Goal: Task Accomplishment & Management: Manage account settings

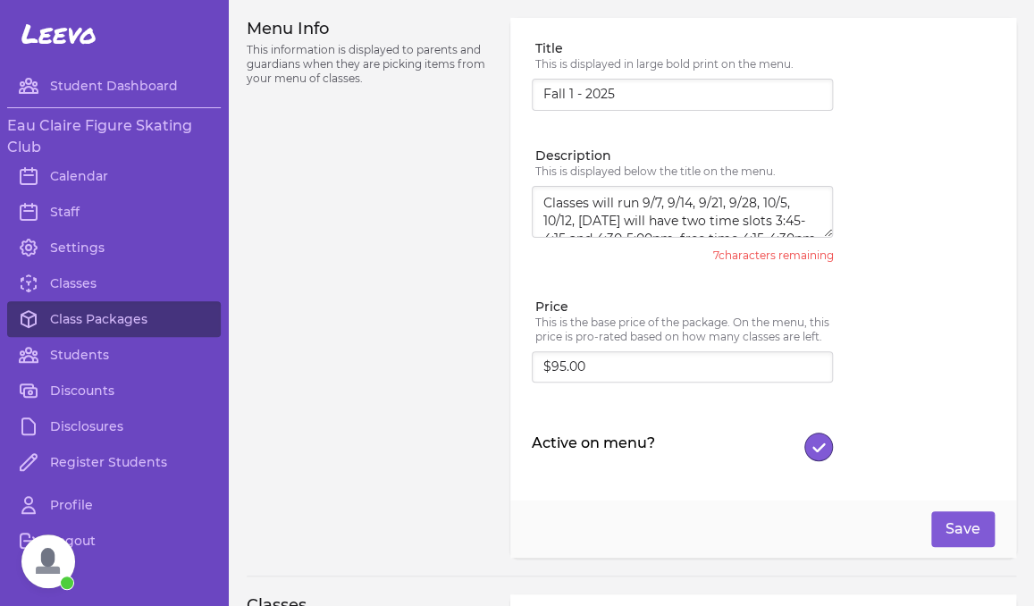
scroll to position [426, 0]
click at [98, 319] on link "Class Packages" at bounding box center [114, 319] width 214 height 36
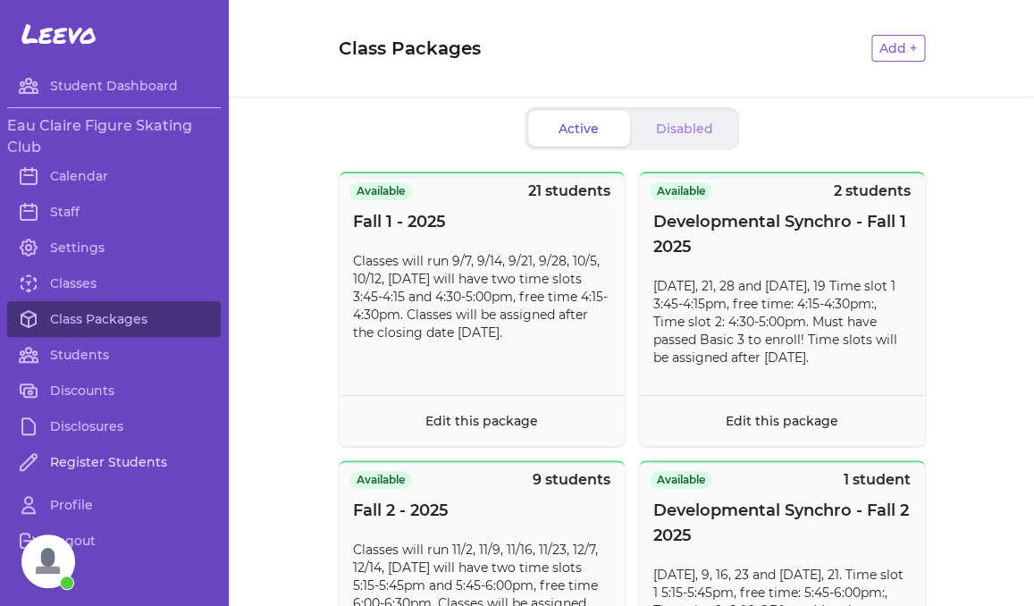
click at [107, 458] on link "Register Students" at bounding box center [114, 462] width 214 height 36
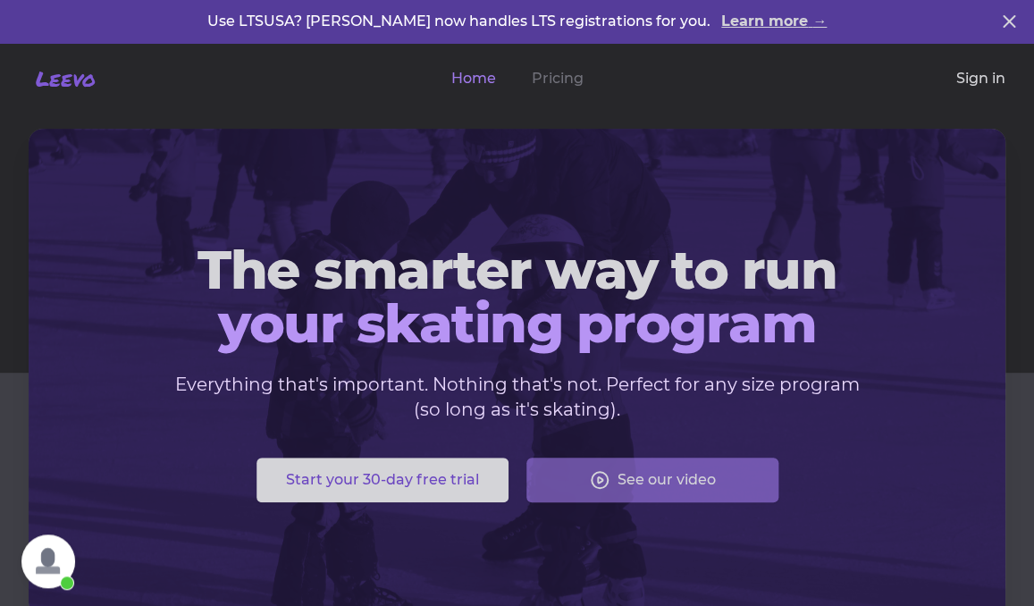
click at [986, 87] on link "Sign in" at bounding box center [980, 78] width 49 height 21
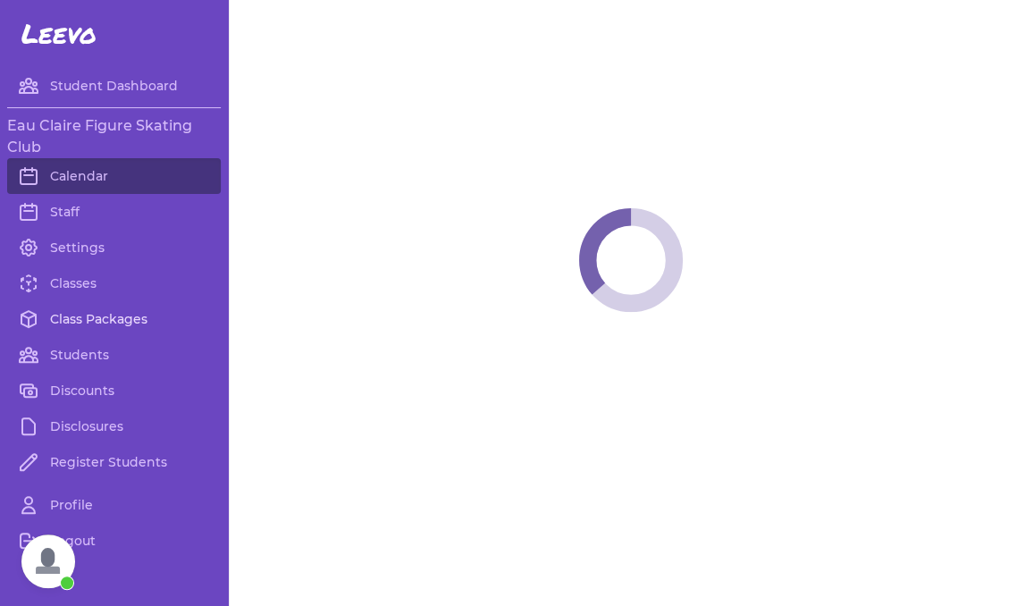
click at [112, 316] on link "Class Packages" at bounding box center [114, 319] width 214 height 36
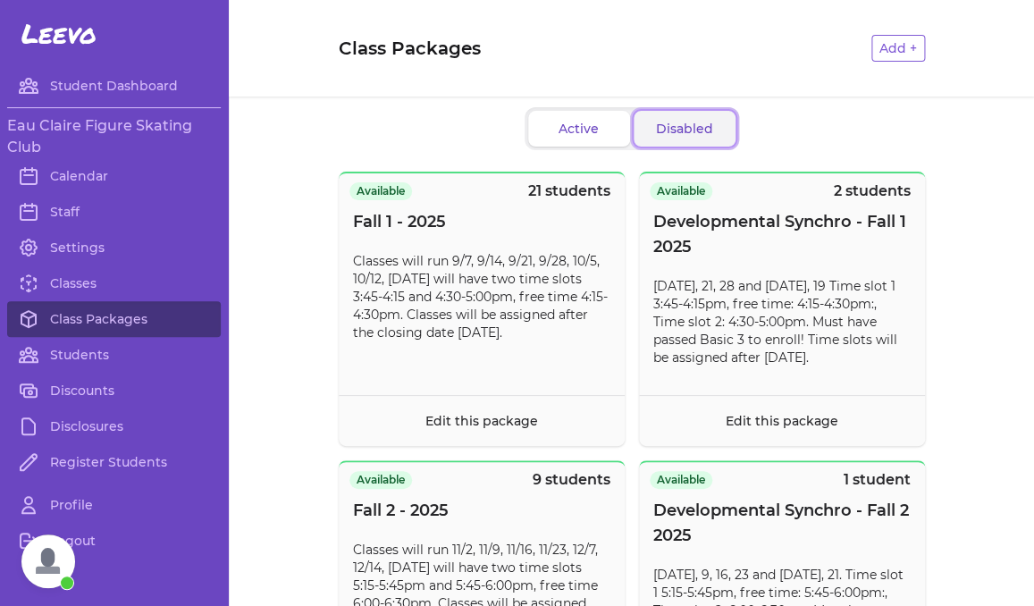
click at [672, 119] on button "Disabled" at bounding box center [684, 129] width 102 height 36
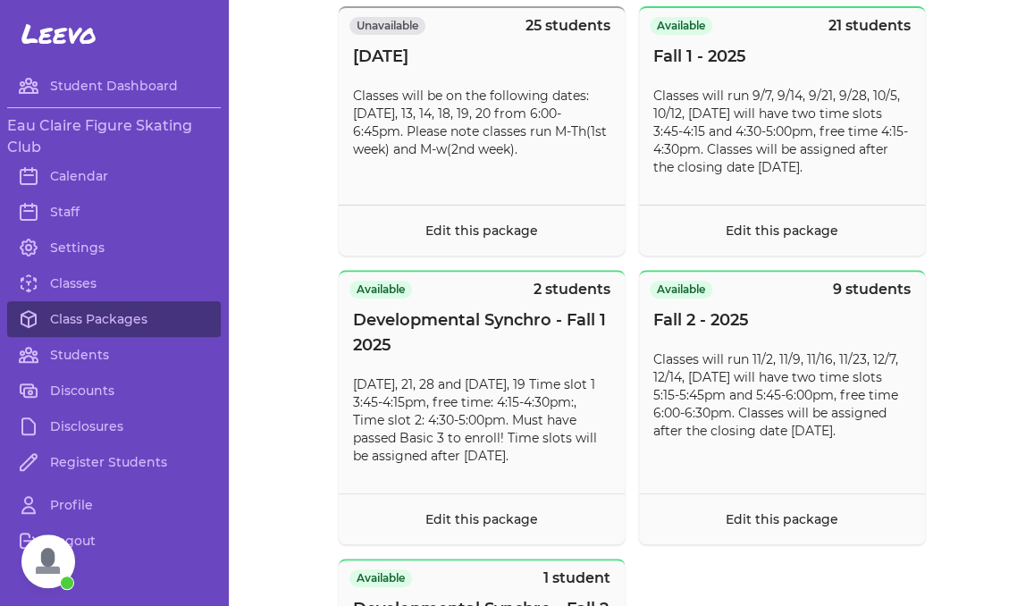
scroll to position [4147, 0]
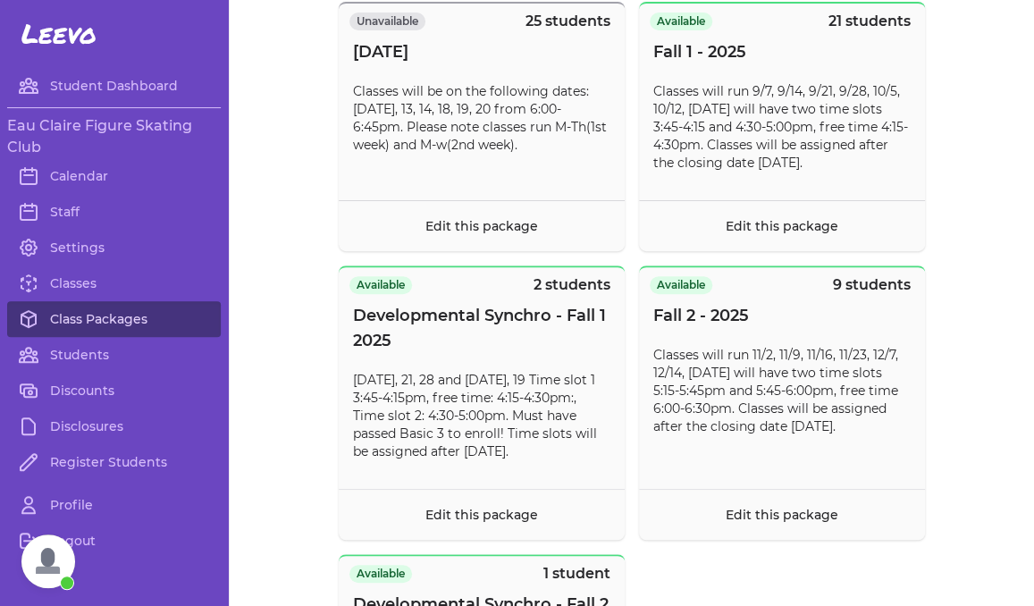
click at [73, 325] on link "Class Packages" at bounding box center [114, 319] width 214 height 36
click at [95, 178] on link "Calendar" at bounding box center [114, 176] width 214 height 36
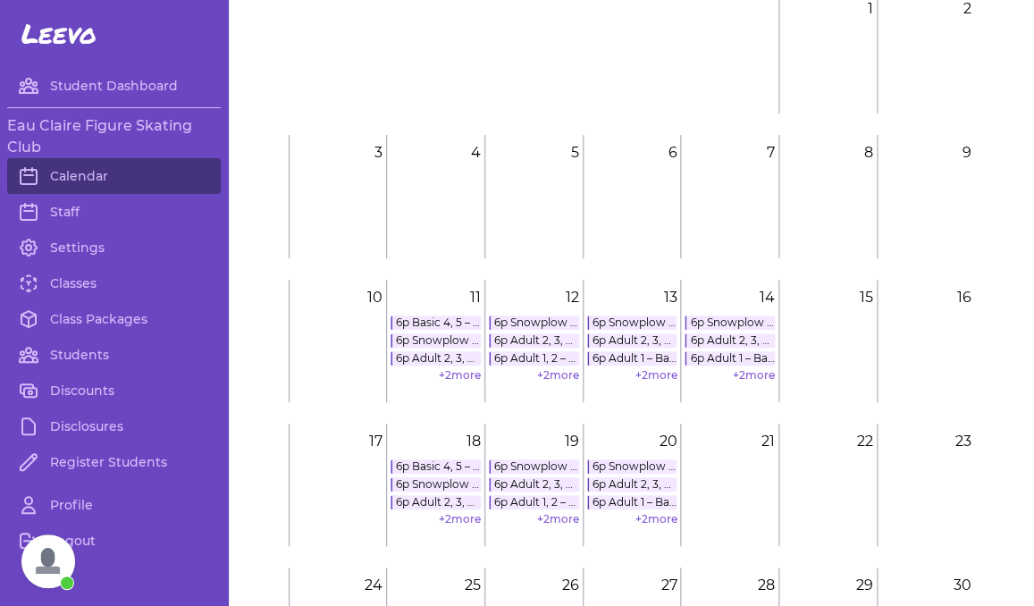
scroll to position [121, 0]
click at [453, 372] on link "+ 2 more" at bounding box center [460, 372] width 42 height 13
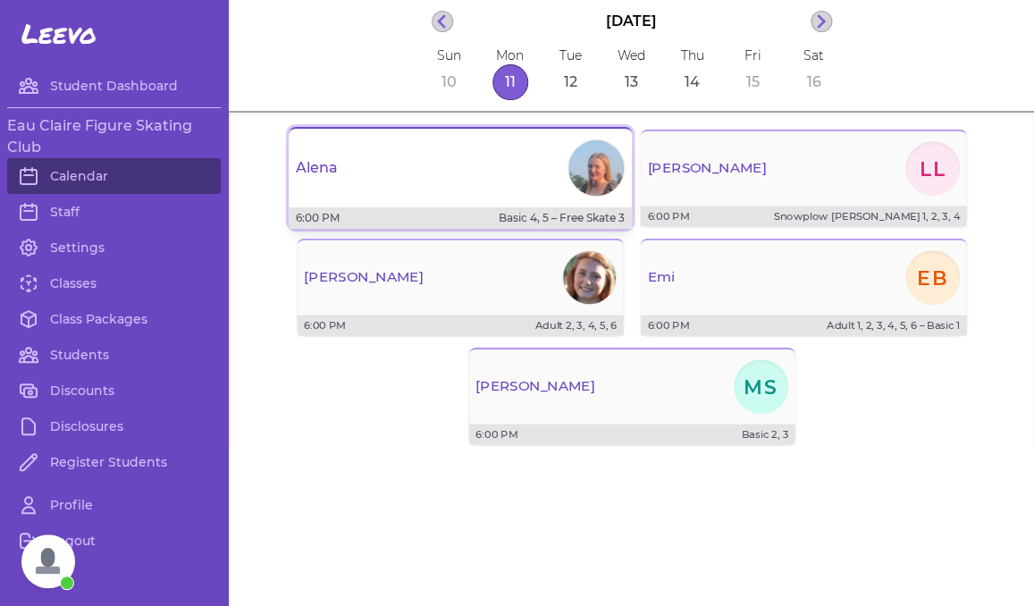
click at [487, 188] on div "Alena" at bounding box center [460, 168] width 343 height 64
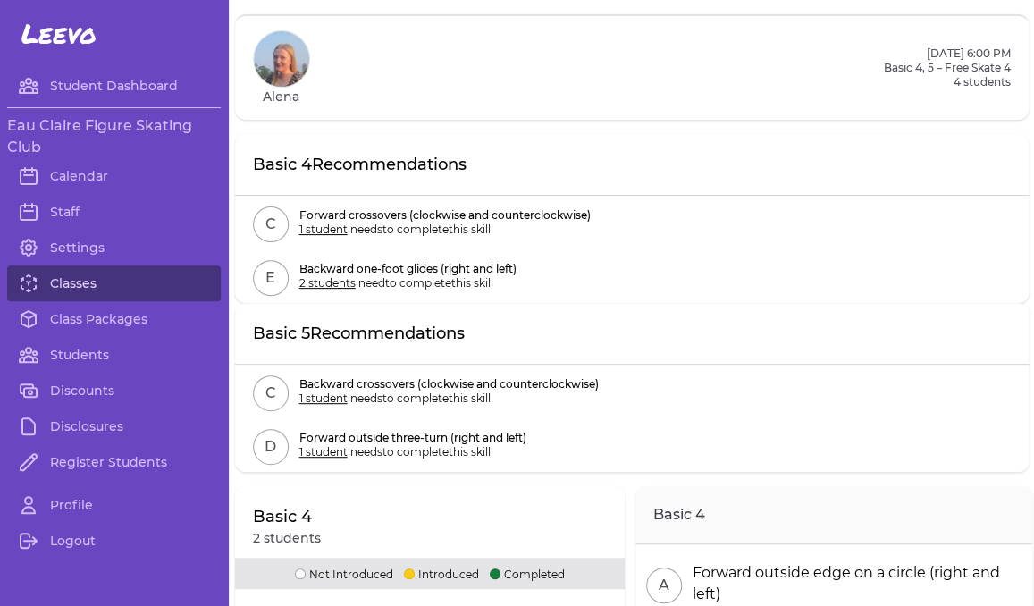
click at [120, 287] on link "Classes" at bounding box center [114, 283] width 214 height 36
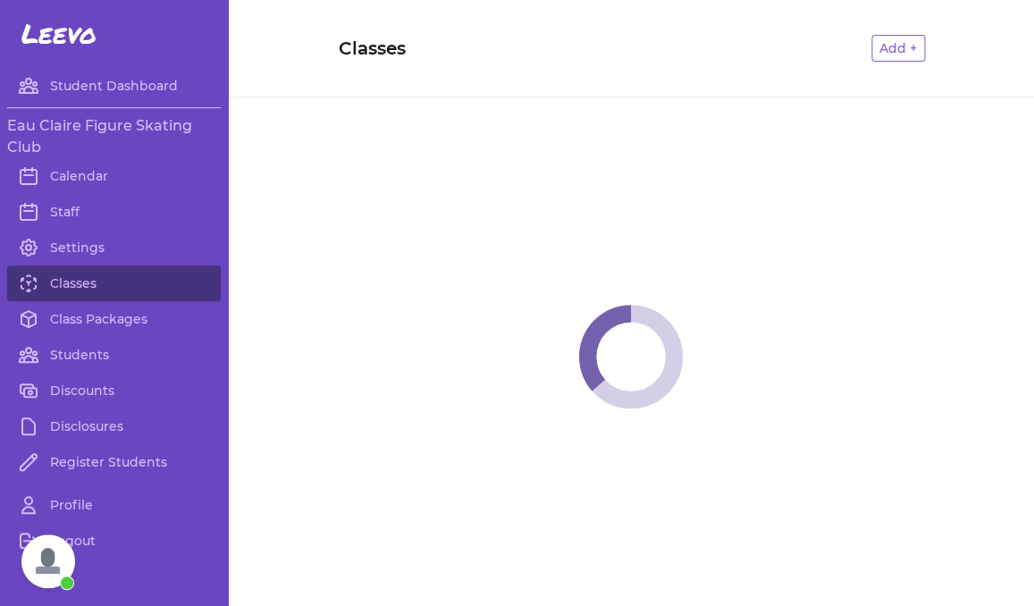
scroll to position [368, 0]
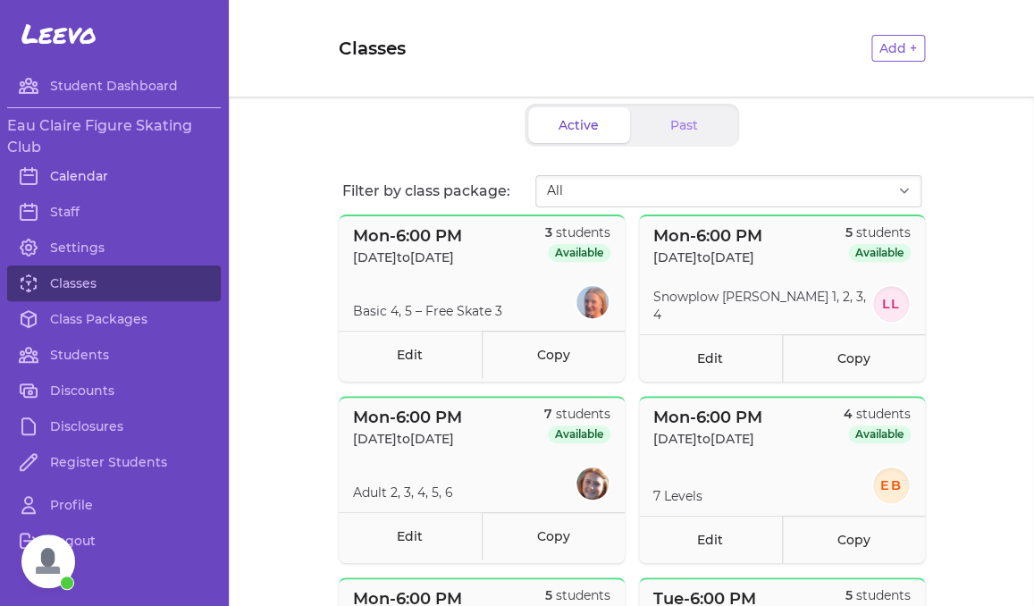
click at [102, 170] on link "Calendar" at bounding box center [114, 176] width 214 height 36
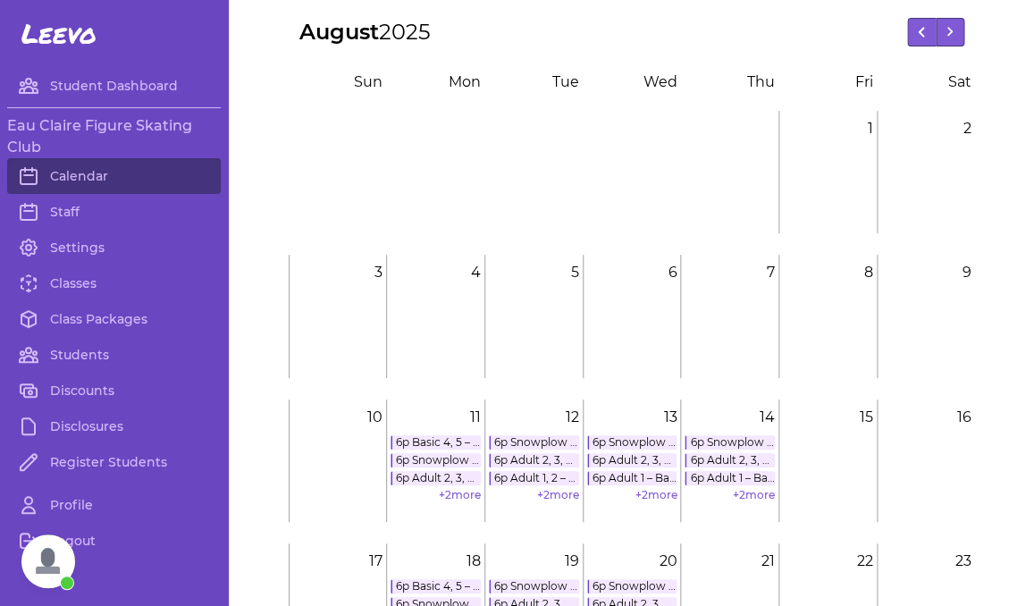
scroll to position [113, 0]
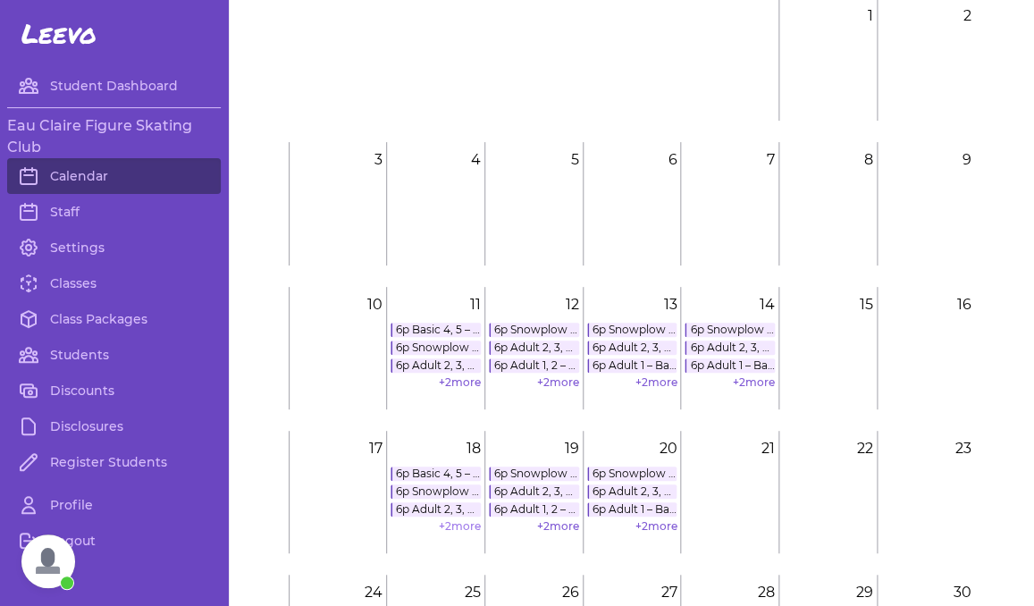
click at [471, 529] on link "+ 2 more" at bounding box center [460, 525] width 42 height 13
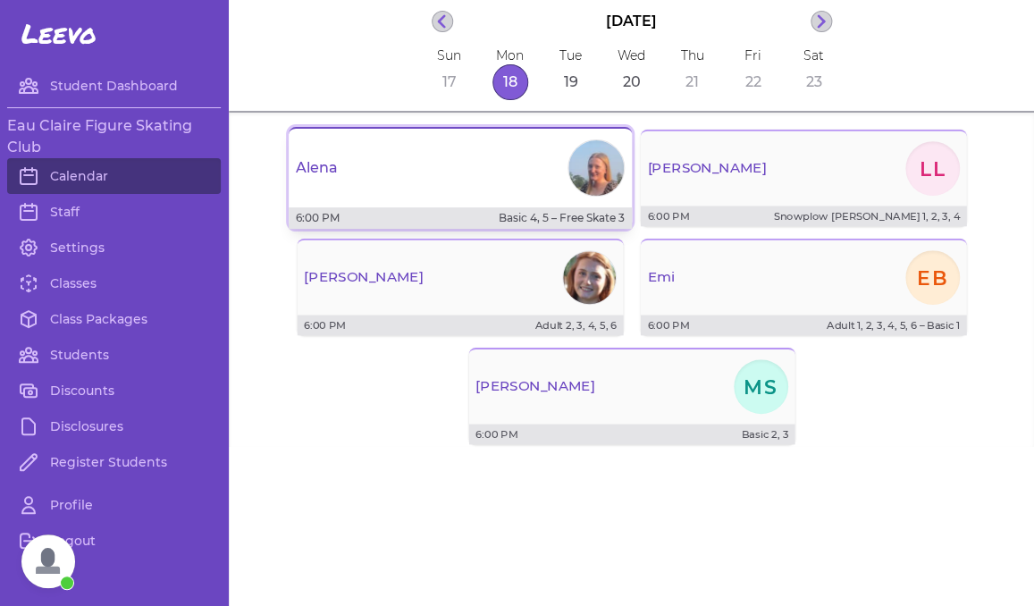
click at [397, 211] on div "6:00 PM Basic 4, 5 – Free Skate 3" at bounding box center [460, 217] width 343 height 21
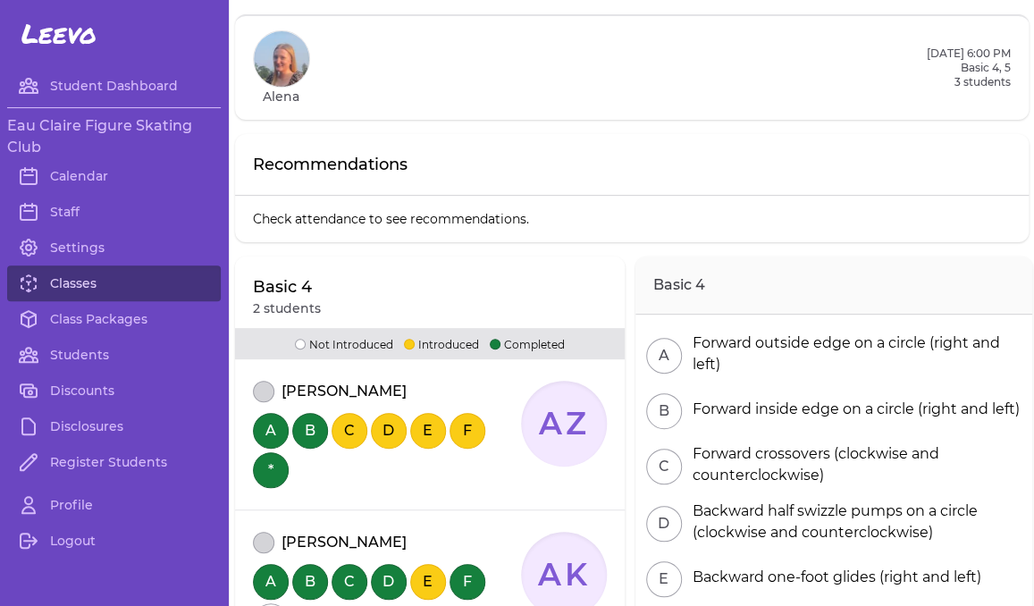
click at [147, 281] on link "Classes" at bounding box center [114, 283] width 214 height 36
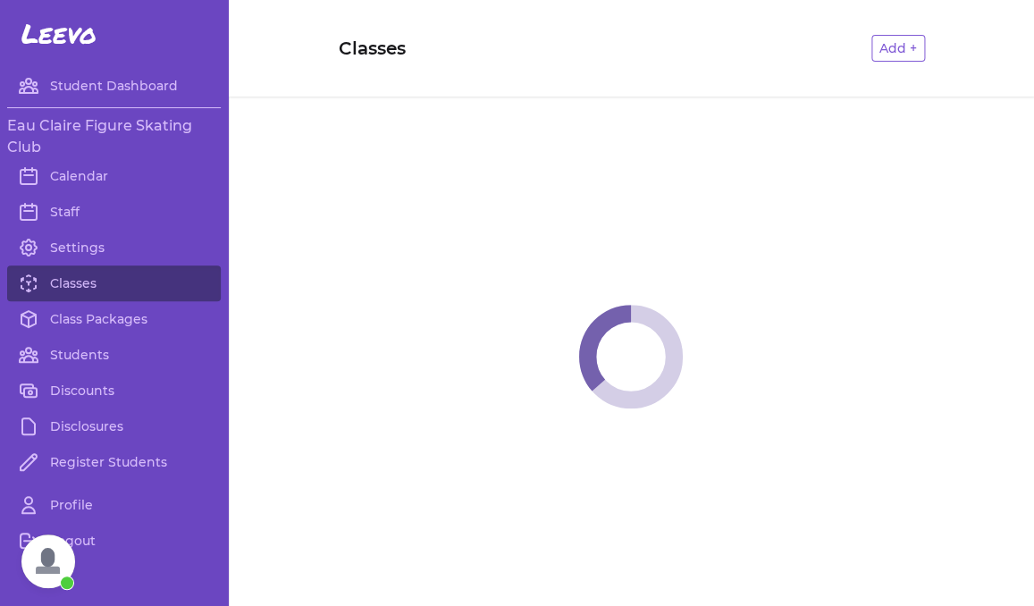
scroll to position [368, 0]
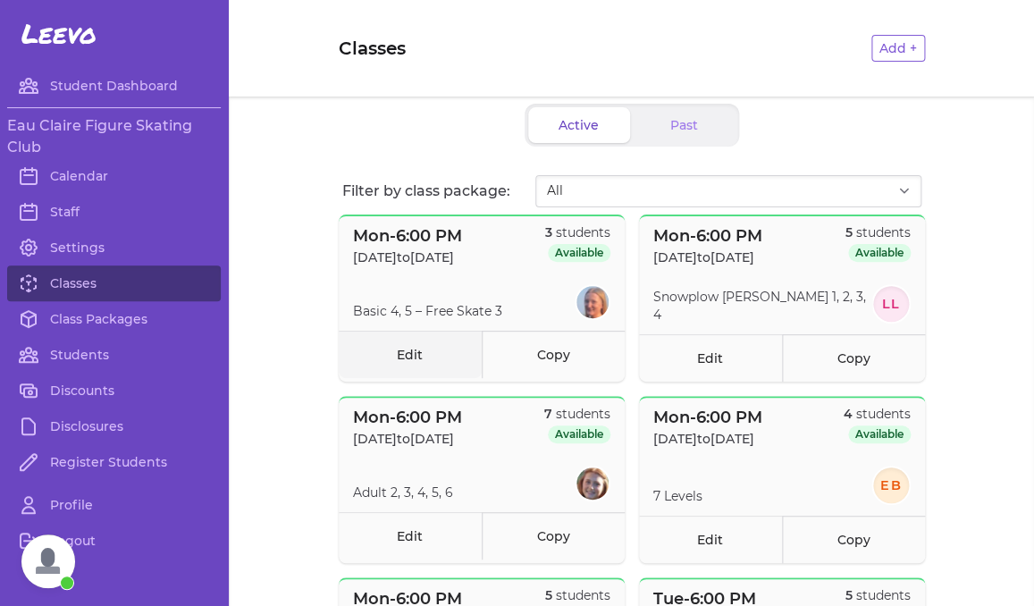
click at [442, 356] on link "Edit" at bounding box center [410, 354] width 143 height 47
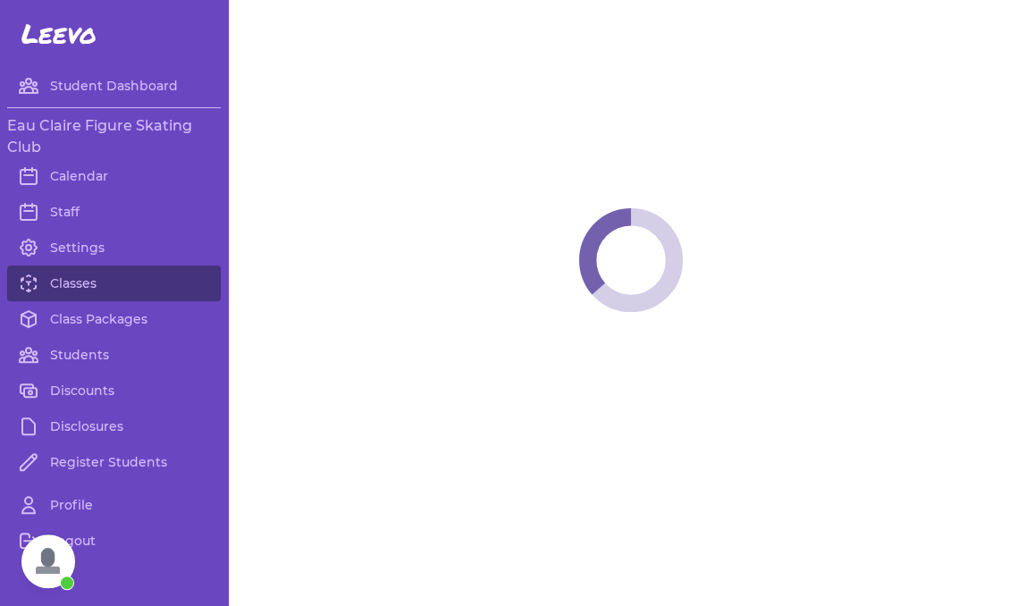
select select "1"
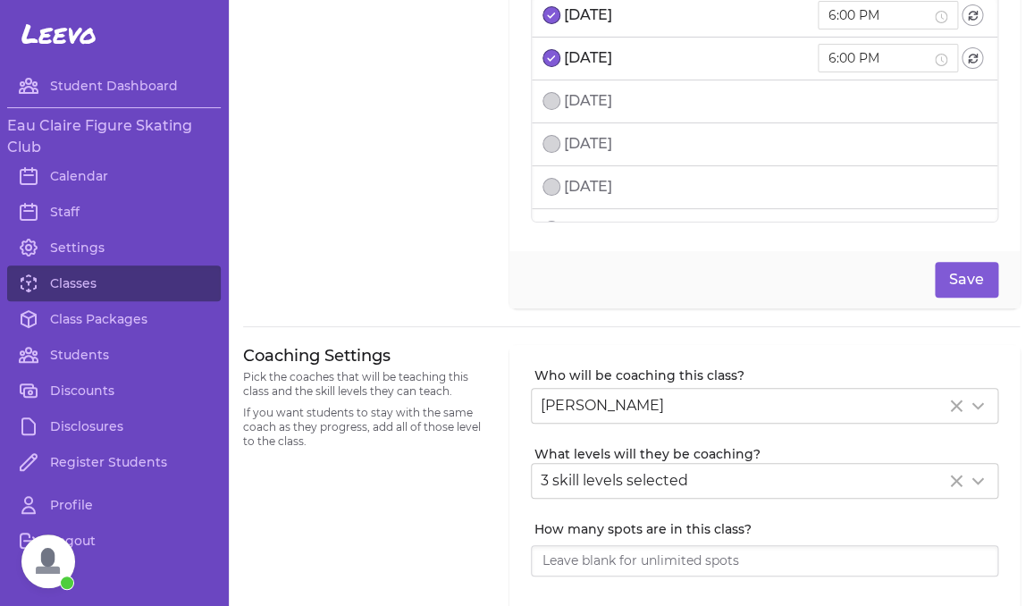
scroll to position [129, 0]
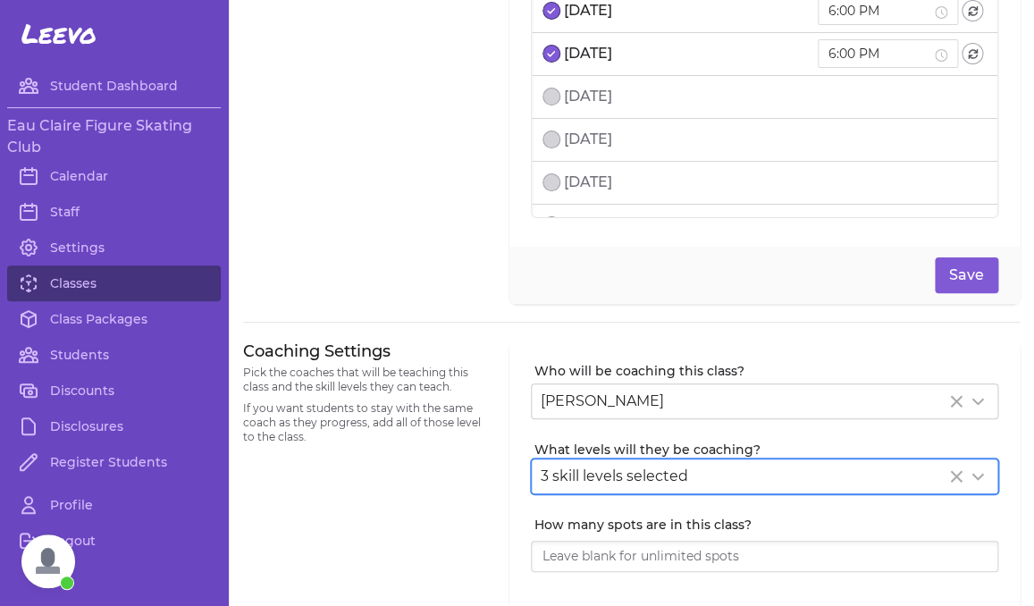
click at [610, 466] on div "3 skill levels selected" at bounding box center [742, 475] width 405 height 21
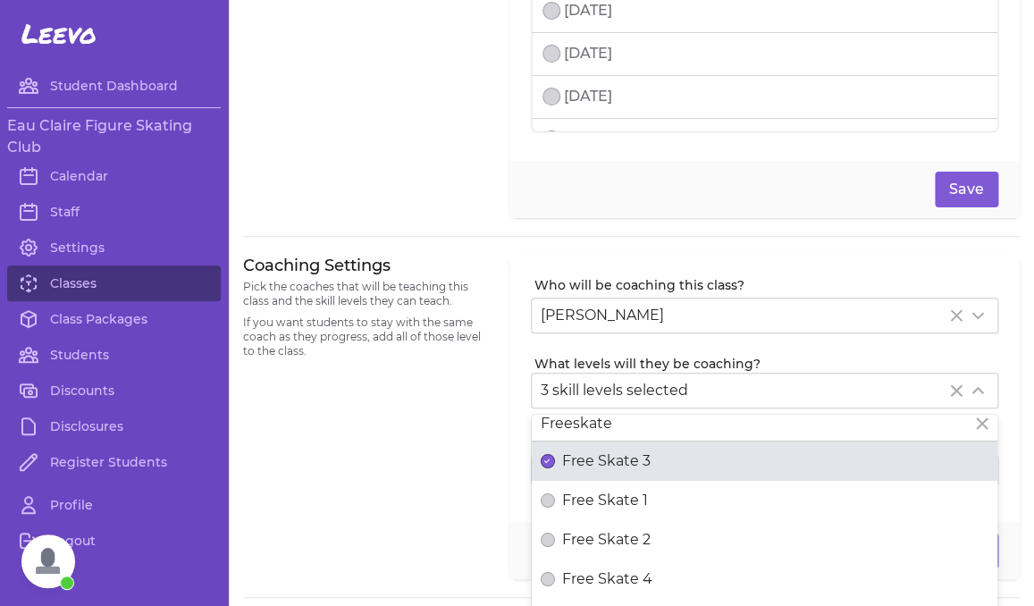
scroll to position [42, 0]
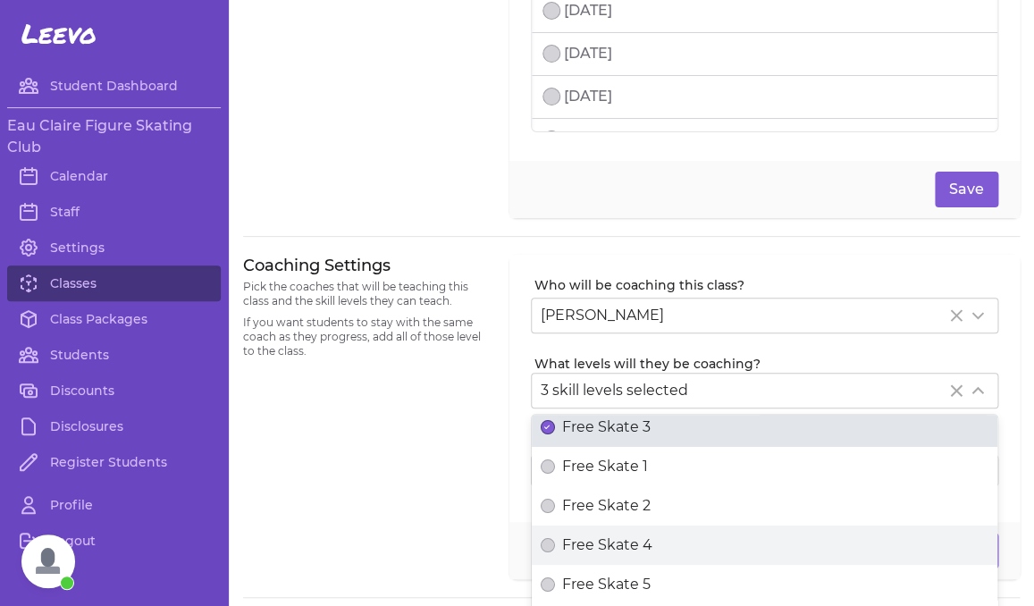
type input "Freeskate"
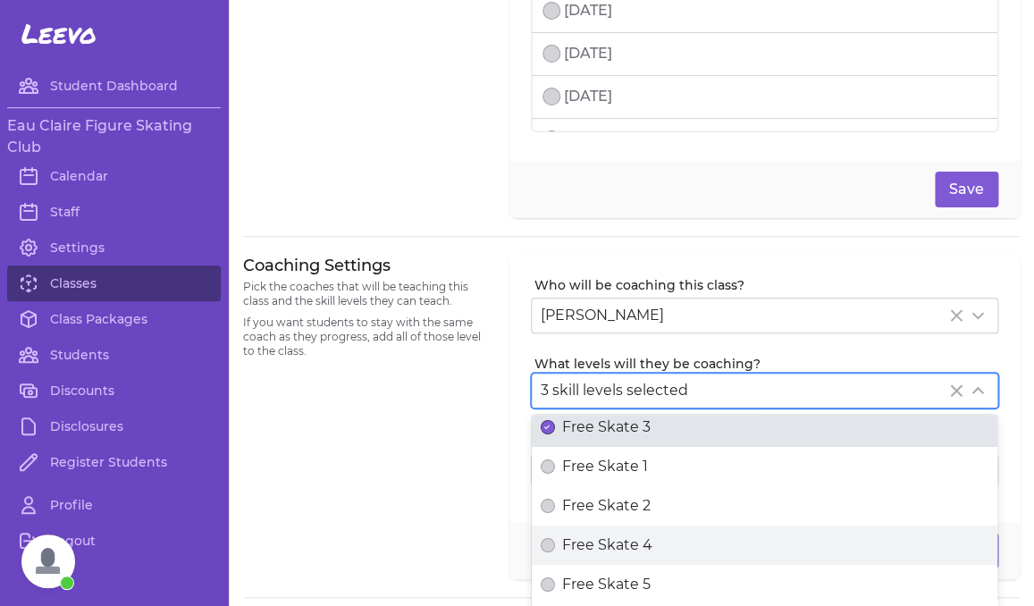
click at [568, 537] on span "Free Skate 4" at bounding box center [607, 544] width 90 height 21
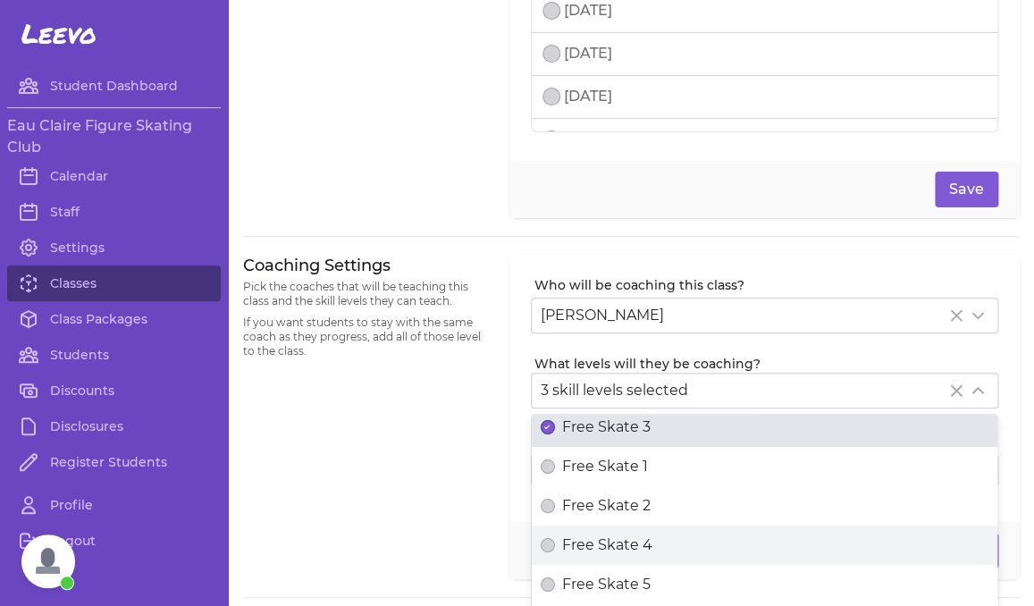
click at [555, 538] on button "Free Skate 4" at bounding box center [547, 545] width 14 height 14
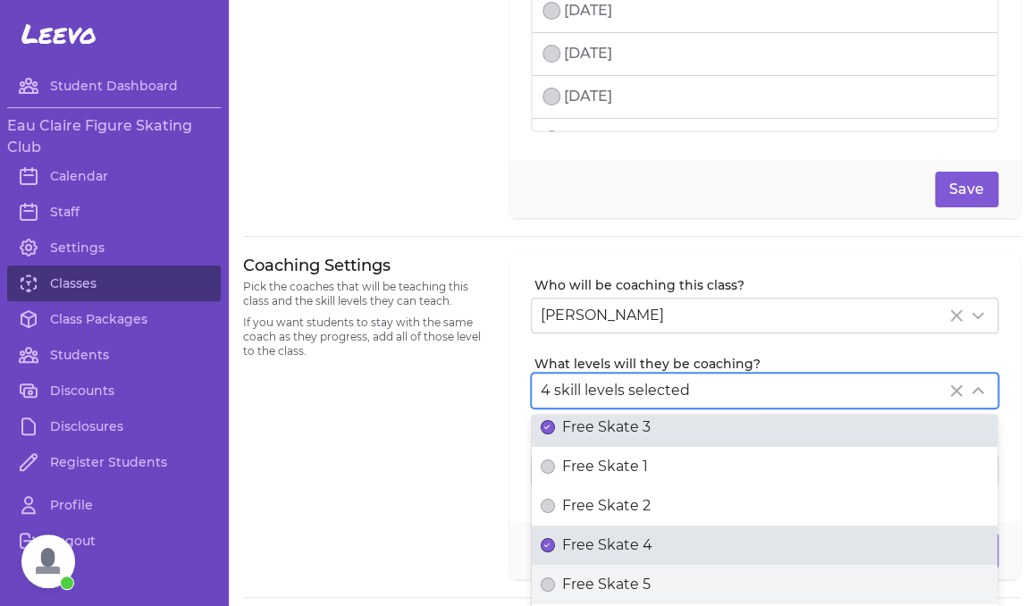
click at [574, 595] on label "Free Skate 5" at bounding box center [764, 584] width 465 height 39
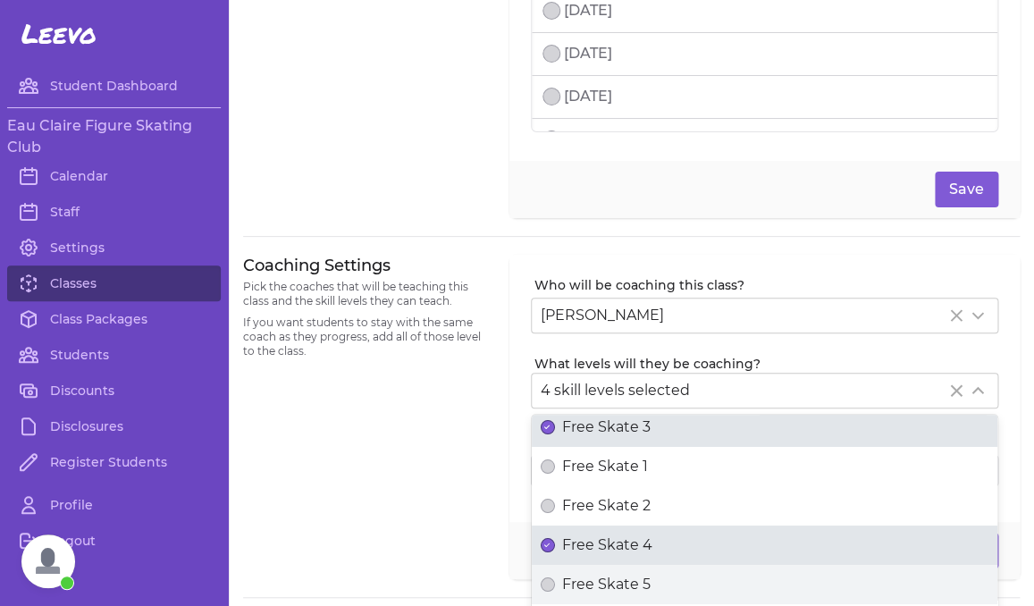
click at [555, 591] on button "Free Skate 5" at bounding box center [547, 584] width 14 height 14
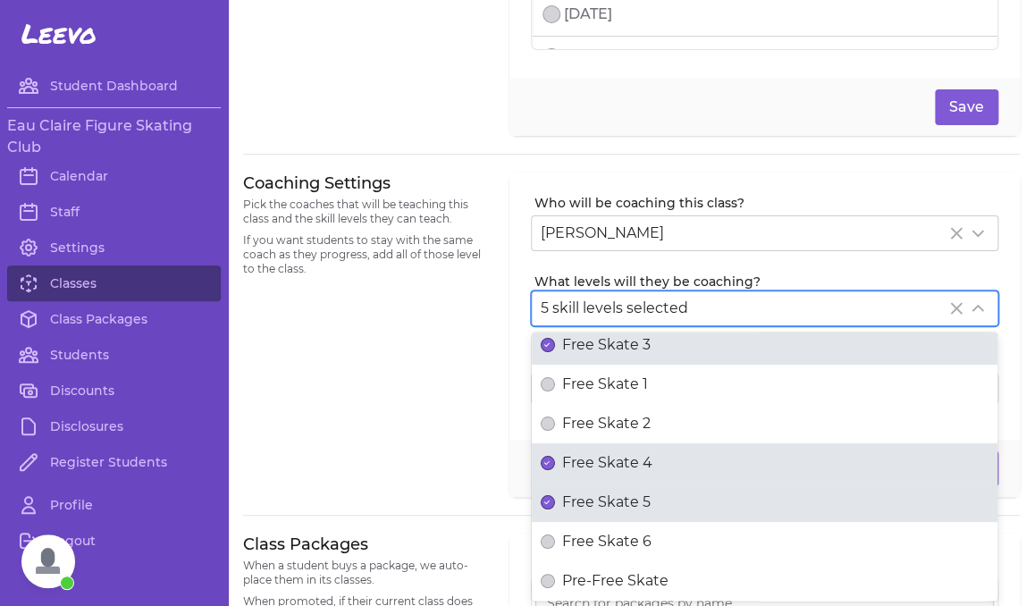
scroll to position [301, 0]
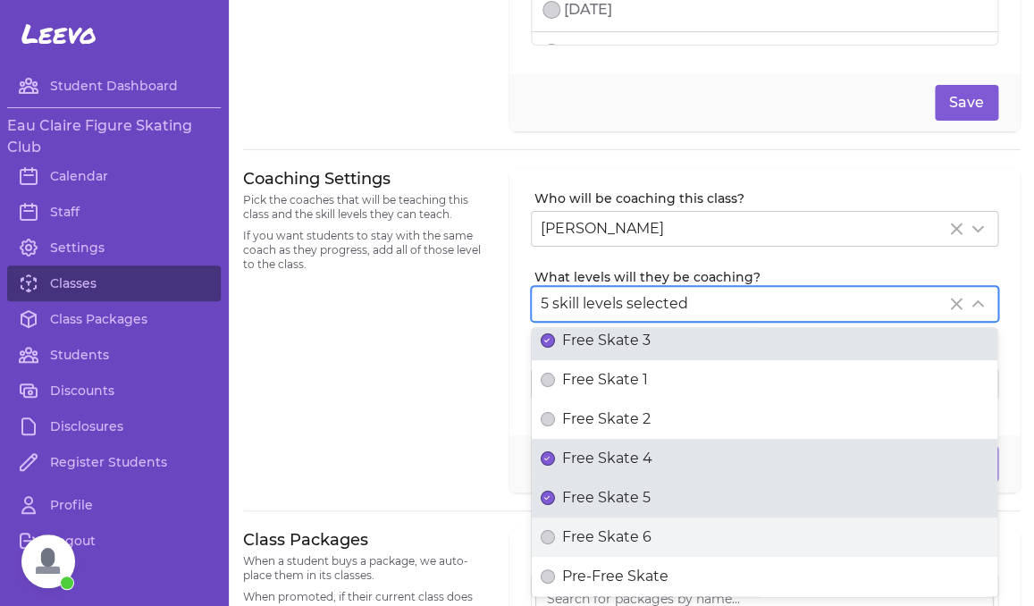
click at [573, 541] on span "Free Skate 6" at bounding box center [606, 536] width 89 height 21
click at [555, 541] on button "Free Skate 6" at bounding box center [547, 537] width 14 height 14
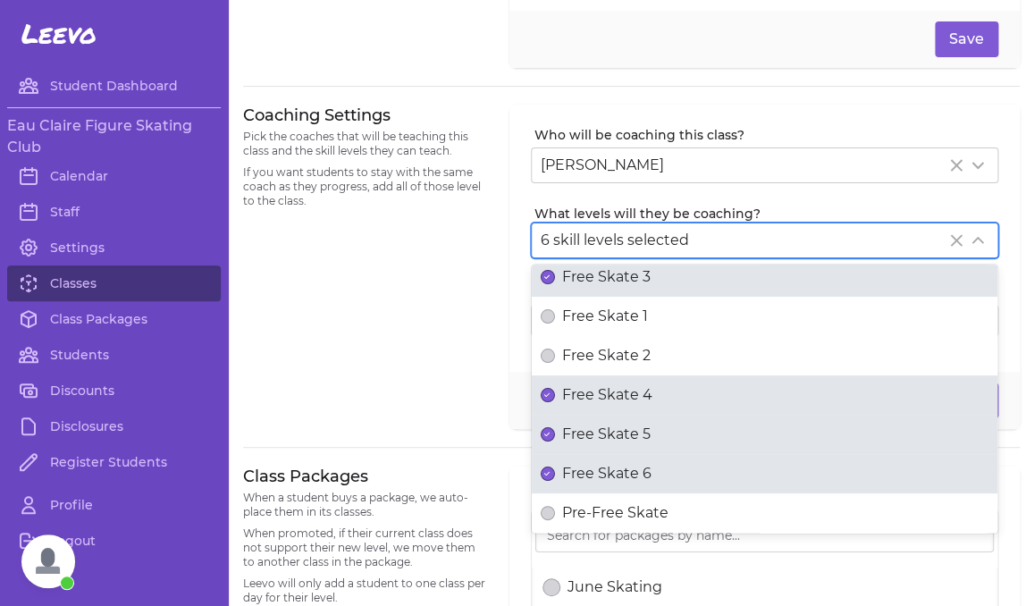
scroll to position [372, 0]
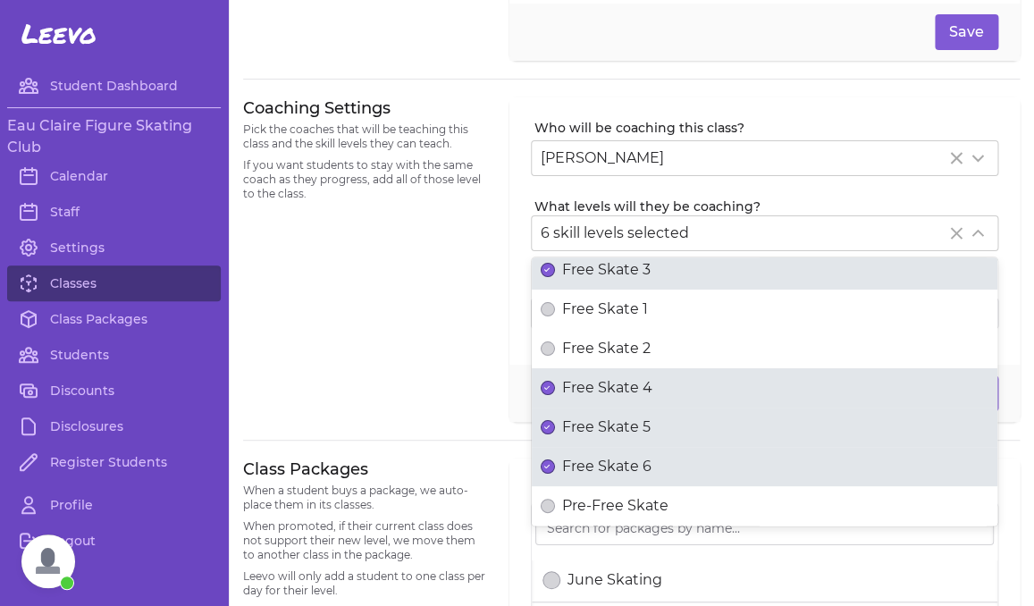
click at [456, 407] on div "Coaching Settings Pick the coaches that will be teaching this class and the ski…" at bounding box center [365, 259] width 245 height 325
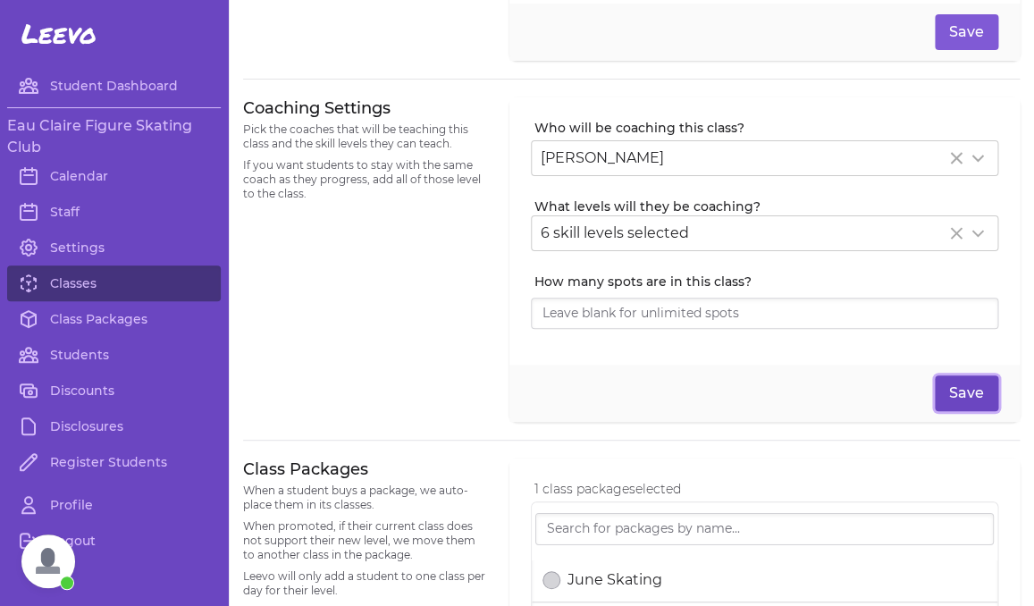
click at [988, 396] on button "Save" at bounding box center [965, 393] width 63 height 36
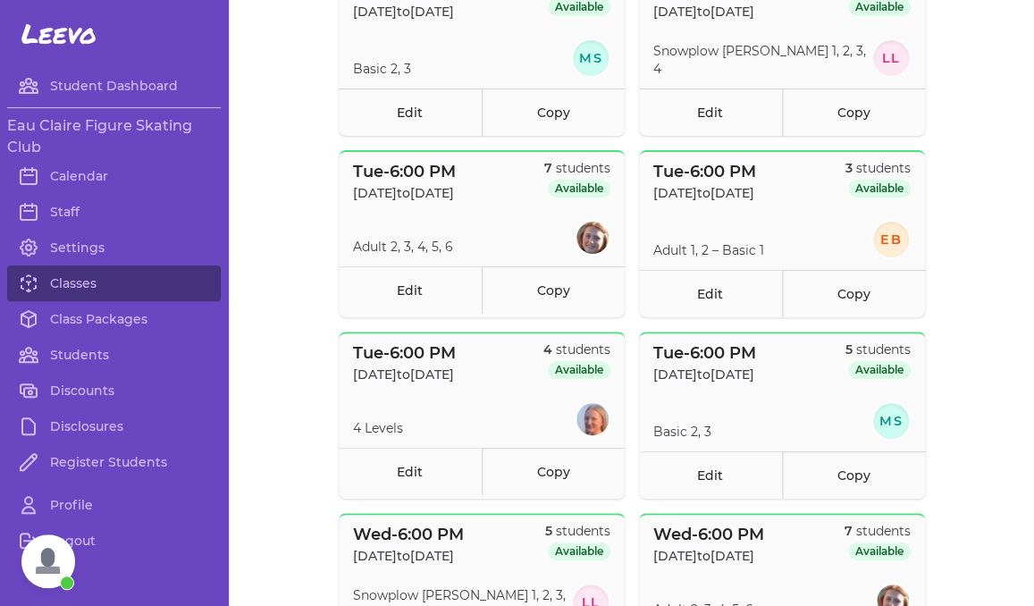
scroll to position [618, 0]
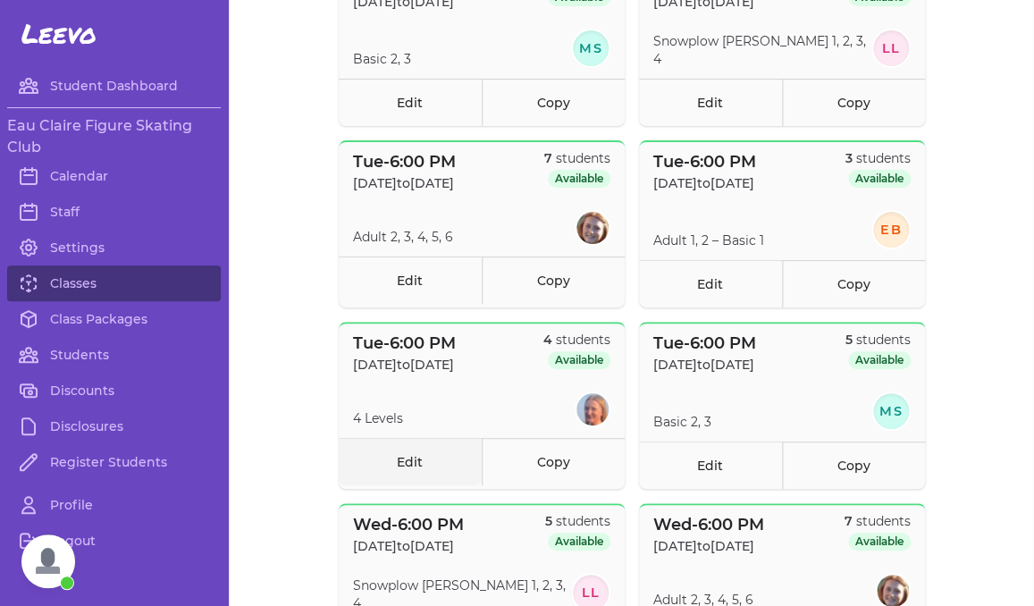
click at [363, 464] on link "Edit" at bounding box center [410, 461] width 143 height 47
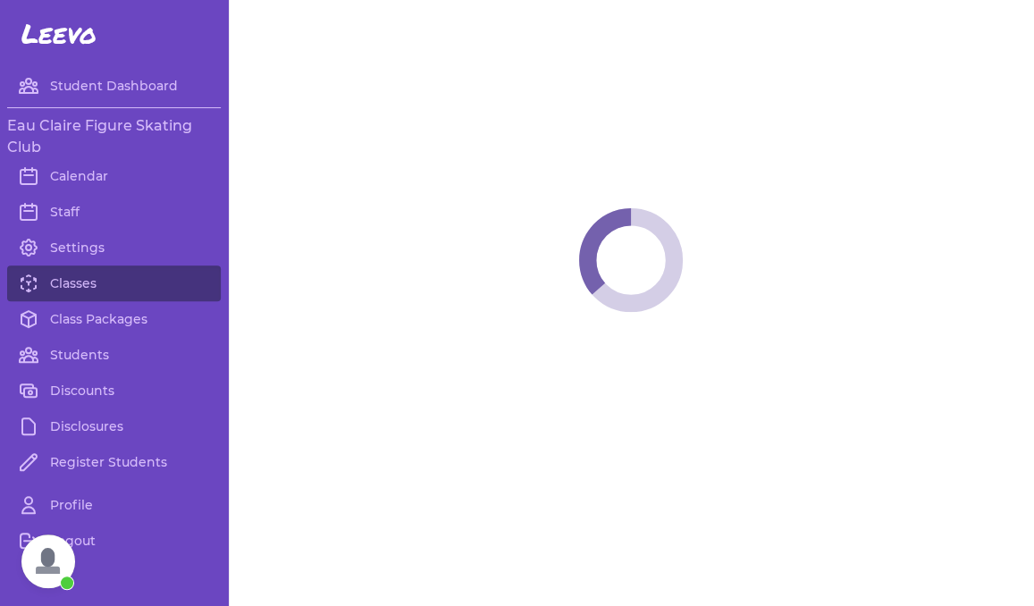
select select "2"
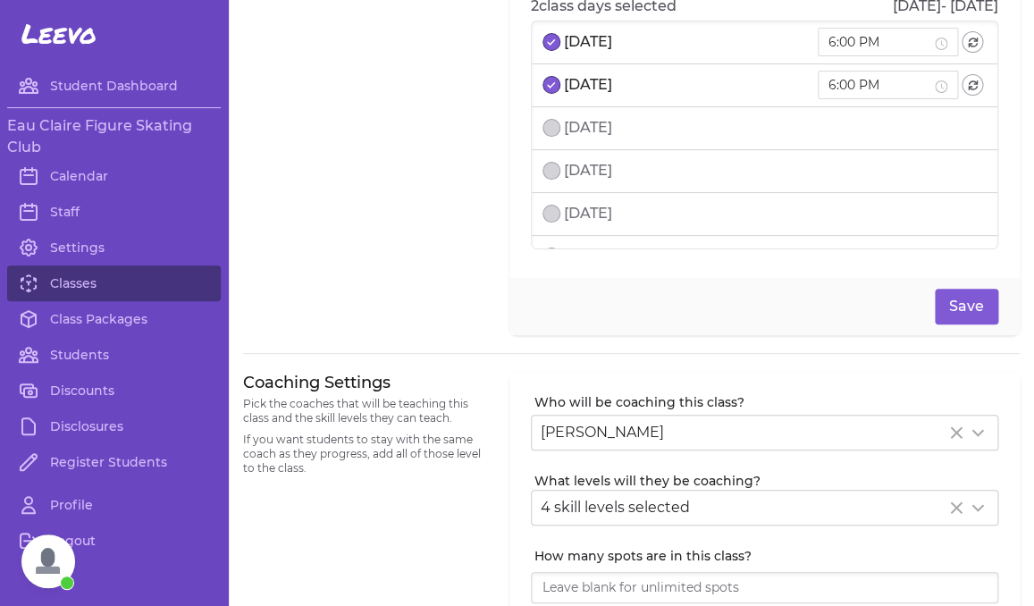
scroll to position [288, 0]
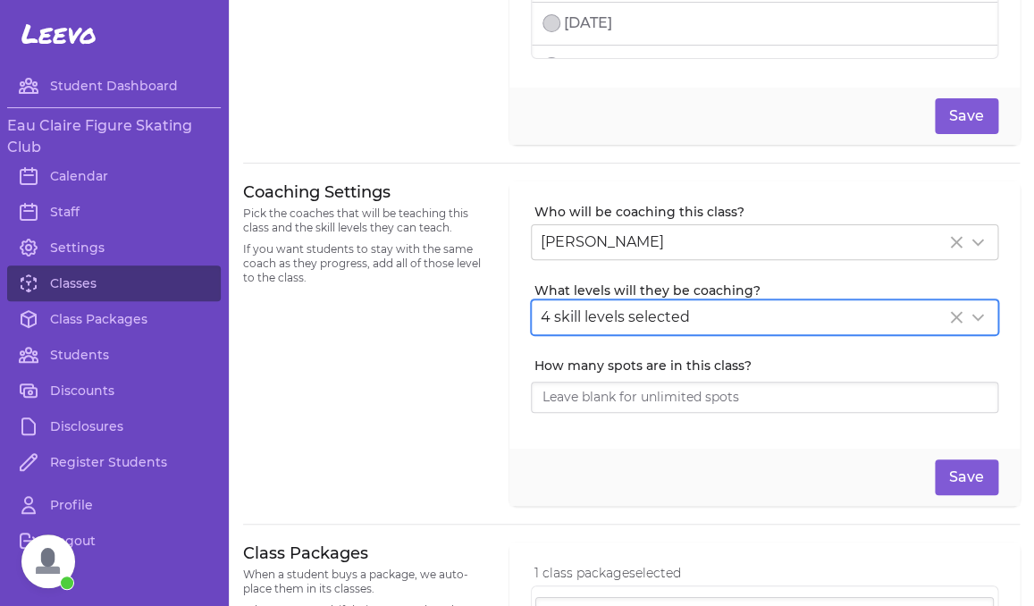
click at [632, 320] on span "4 skill levels selected" at bounding box center [614, 316] width 149 height 17
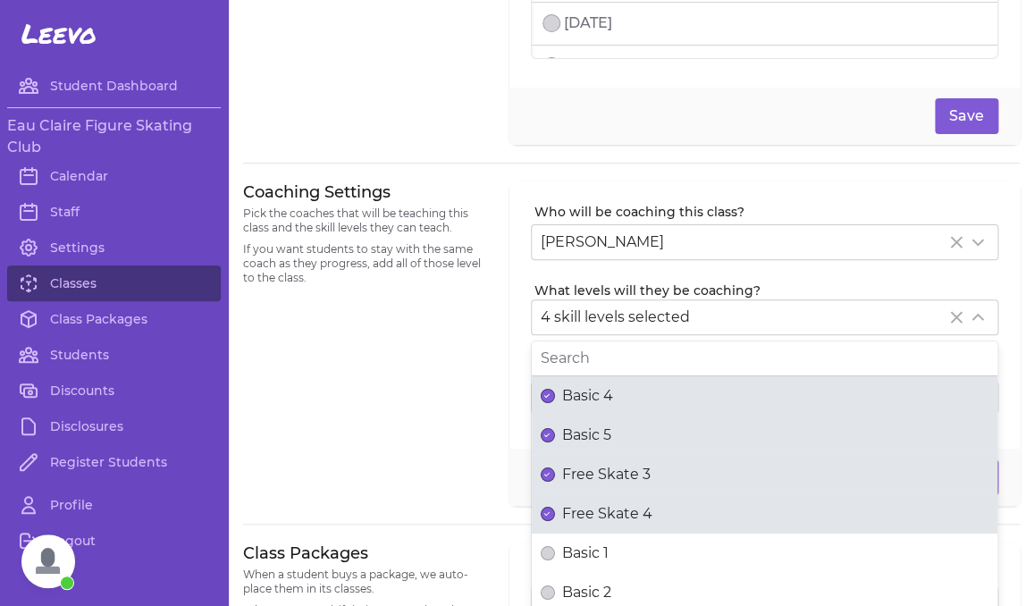
click at [583, 360] on input "text" at bounding box center [764, 358] width 465 height 34
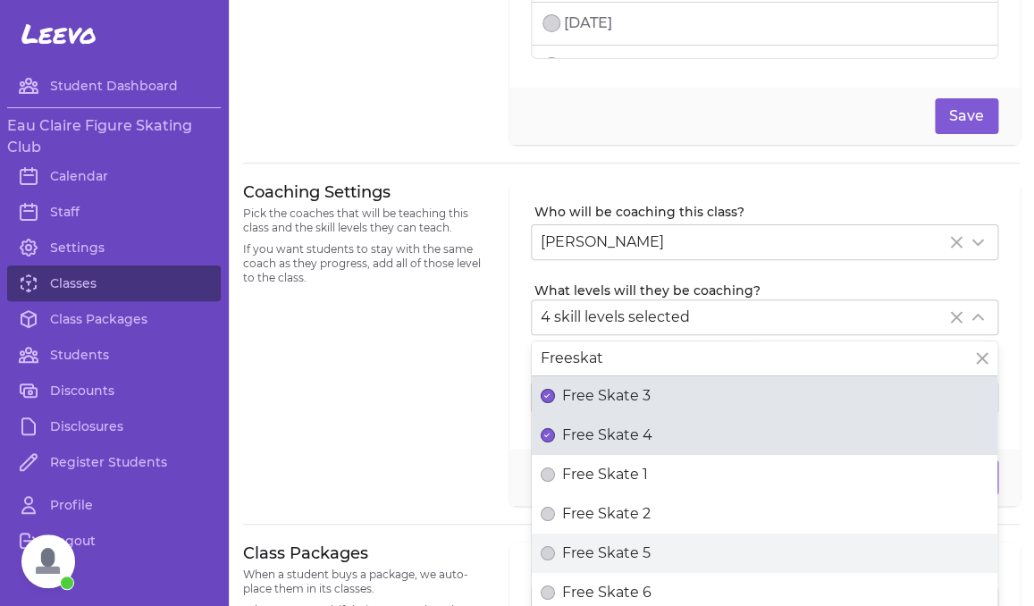
type input "Freeskat"
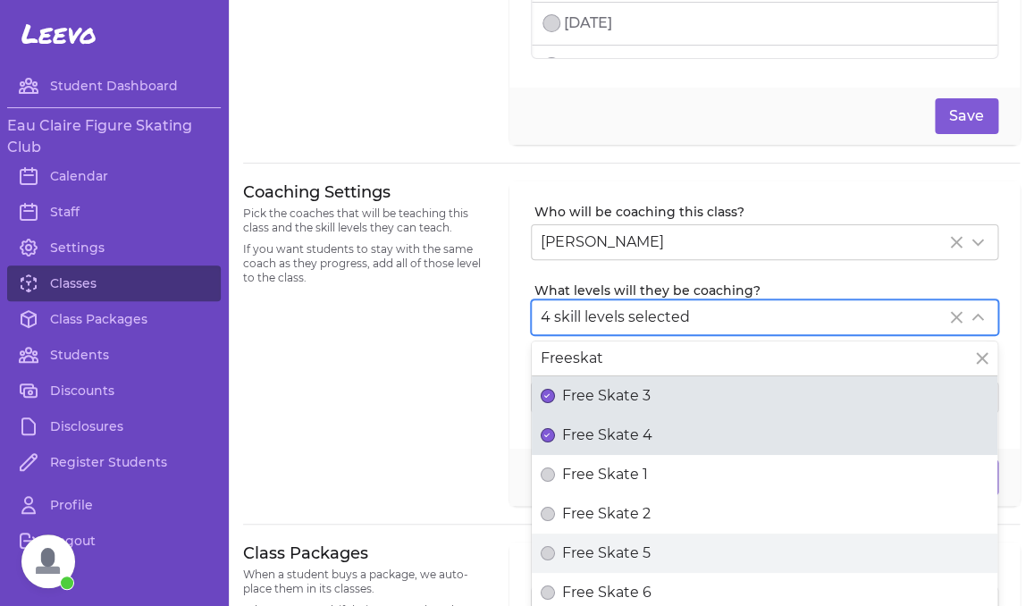
click at [609, 555] on span "Free Skate 5" at bounding box center [606, 552] width 88 height 21
click at [555, 555] on button "Free Skate 5" at bounding box center [547, 553] width 14 height 14
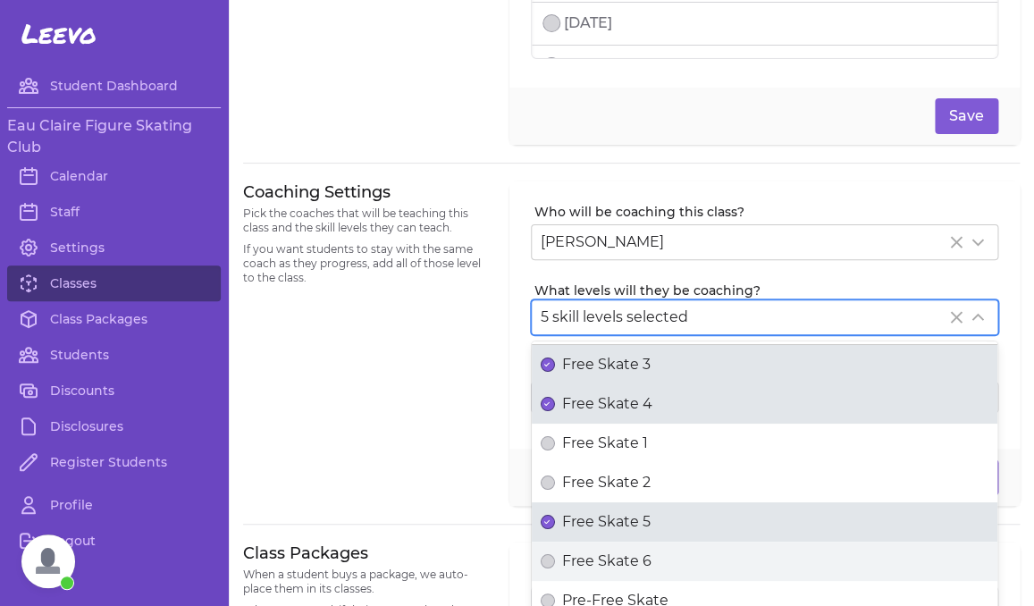
click at [609, 555] on span "Free Skate 6" at bounding box center [606, 560] width 89 height 21
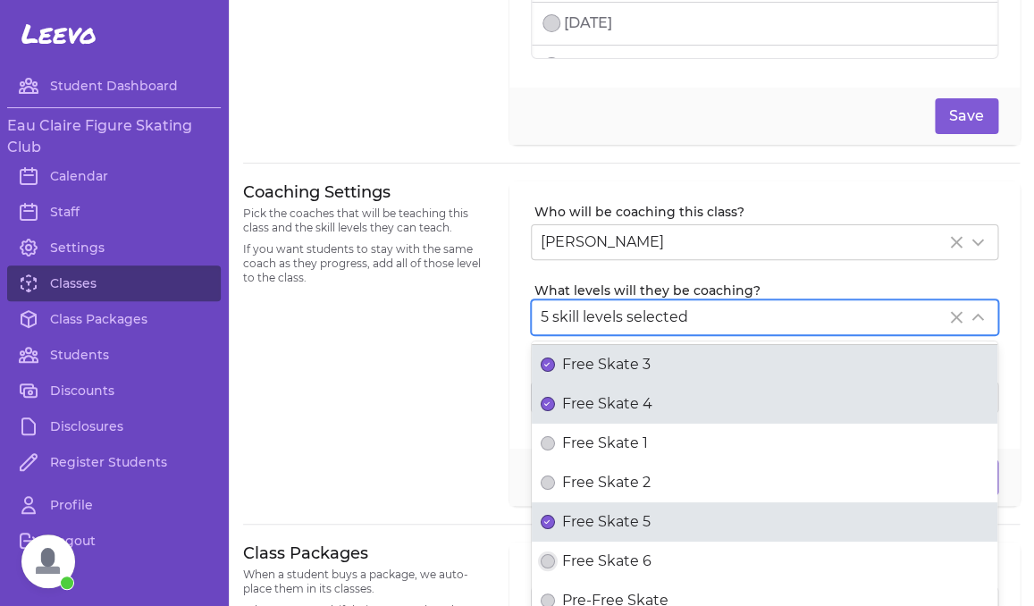
click at [555, 555] on button "Free Skate 6" at bounding box center [547, 561] width 14 height 14
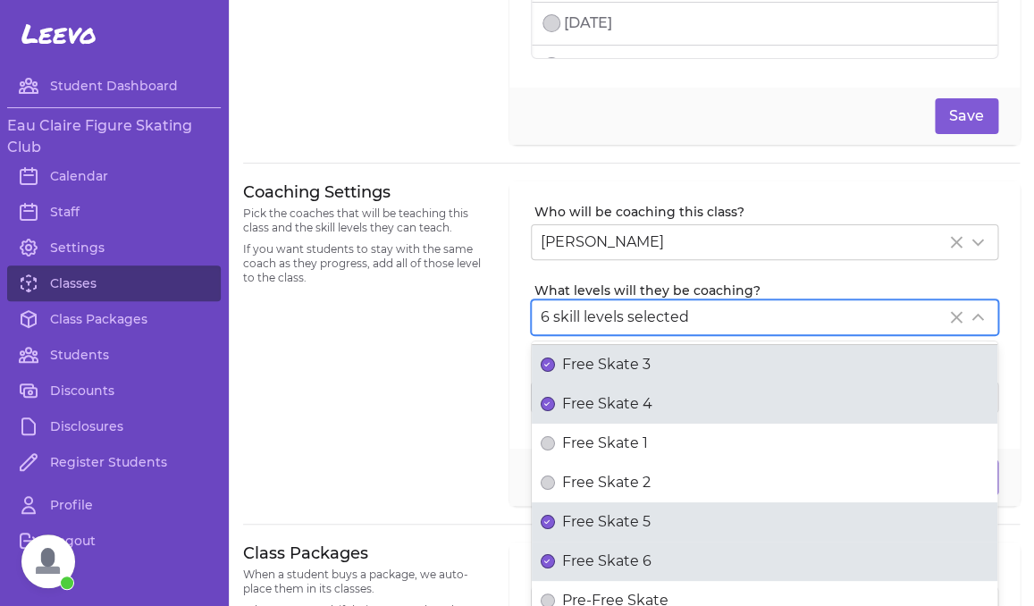
scroll to position [42, 0]
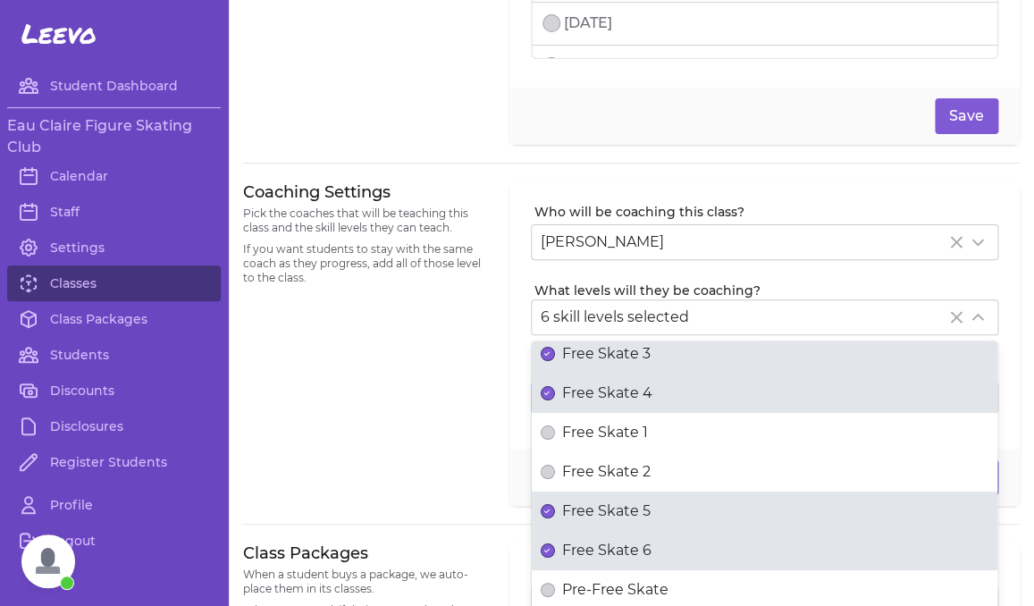
click at [408, 440] on div "Coaching Settings Pick the coaches that will be teaching this class and the ski…" at bounding box center [365, 343] width 245 height 325
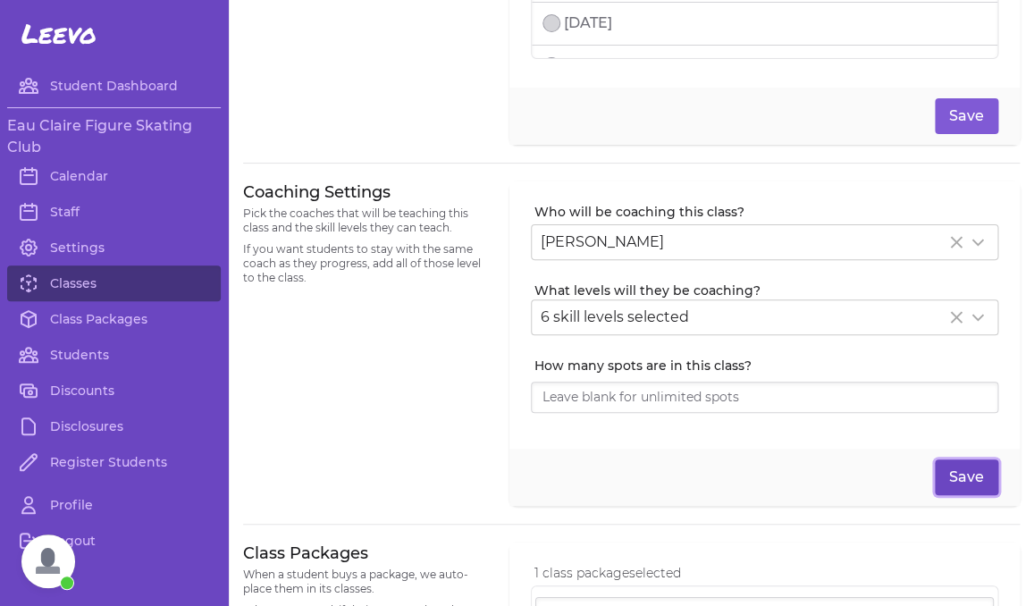
click at [966, 487] on button "Save" at bounding box center [965, 477] width 63 height 36
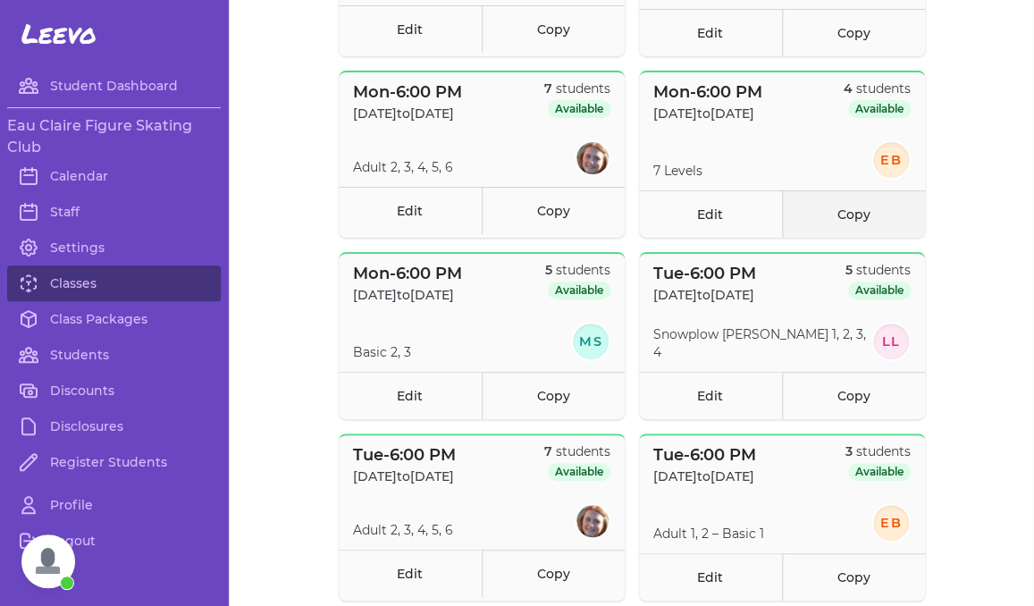
scroll to position [327, 0]
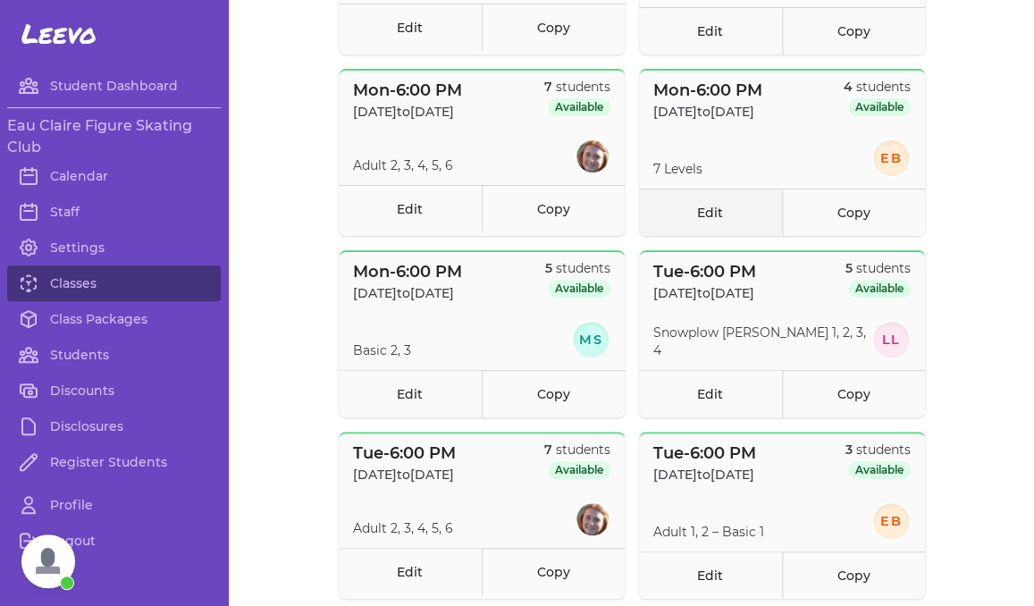
click at [708, 220] on link "Edit" at bounding box center [710, 211] width 143 height 47
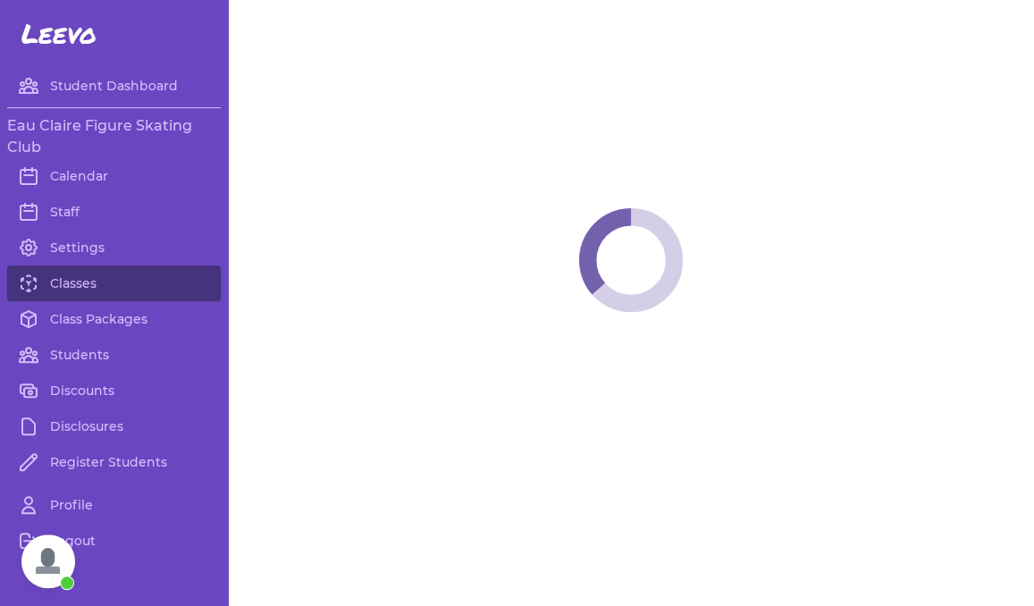
select select "1"
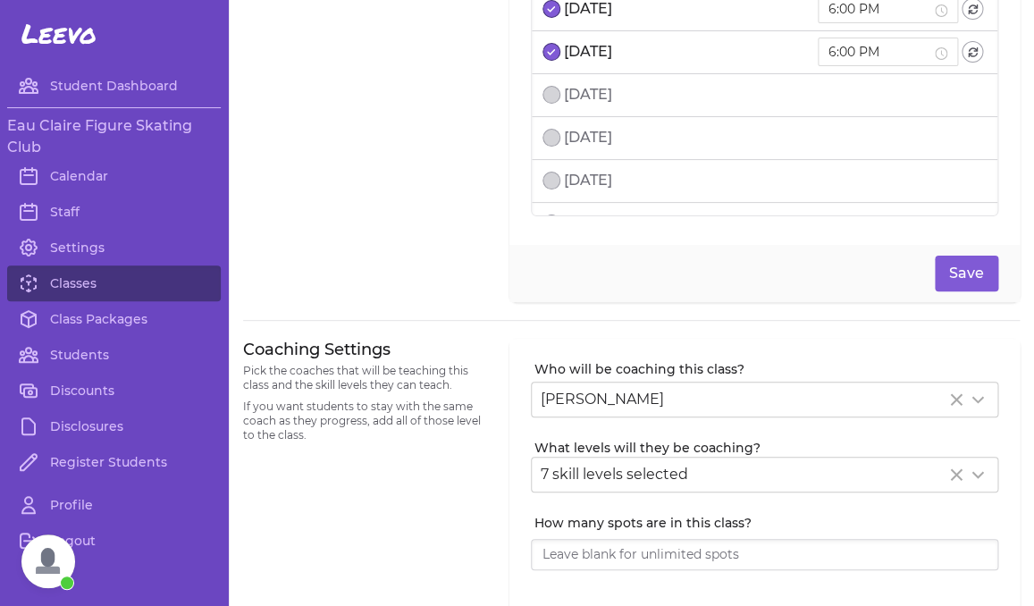
scroll to position [141, 0]
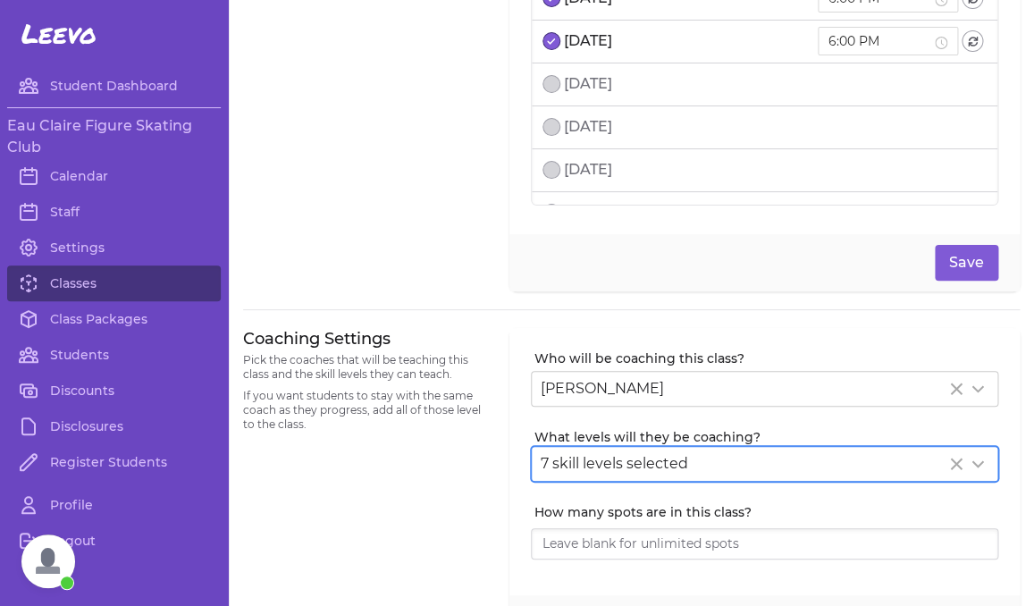
click at [589, 464] on span "7 skill levels selected" at bounding box center [613, 463] width 147 height 17
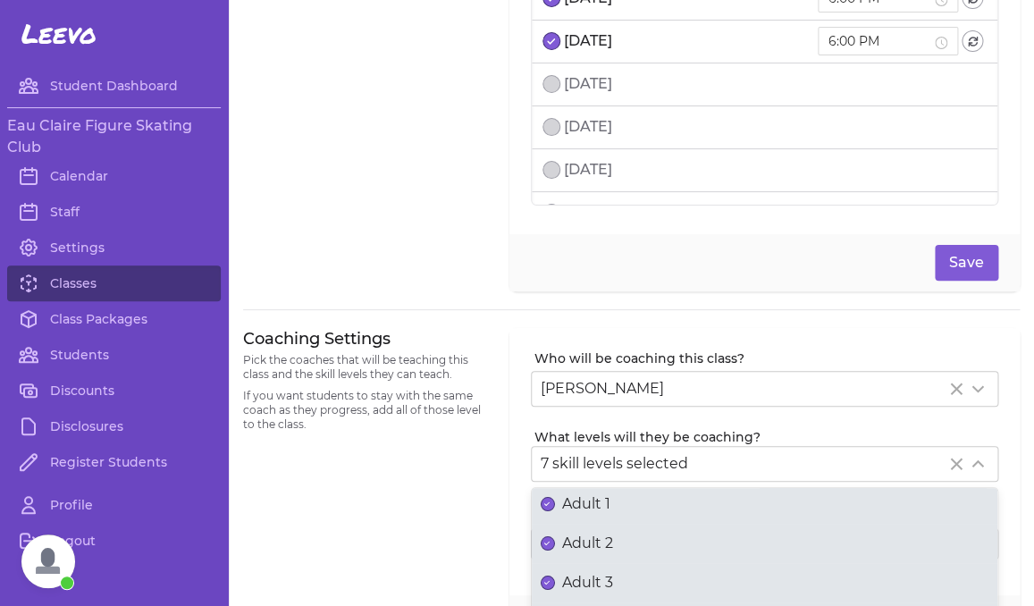
scroll to position [77, 0]
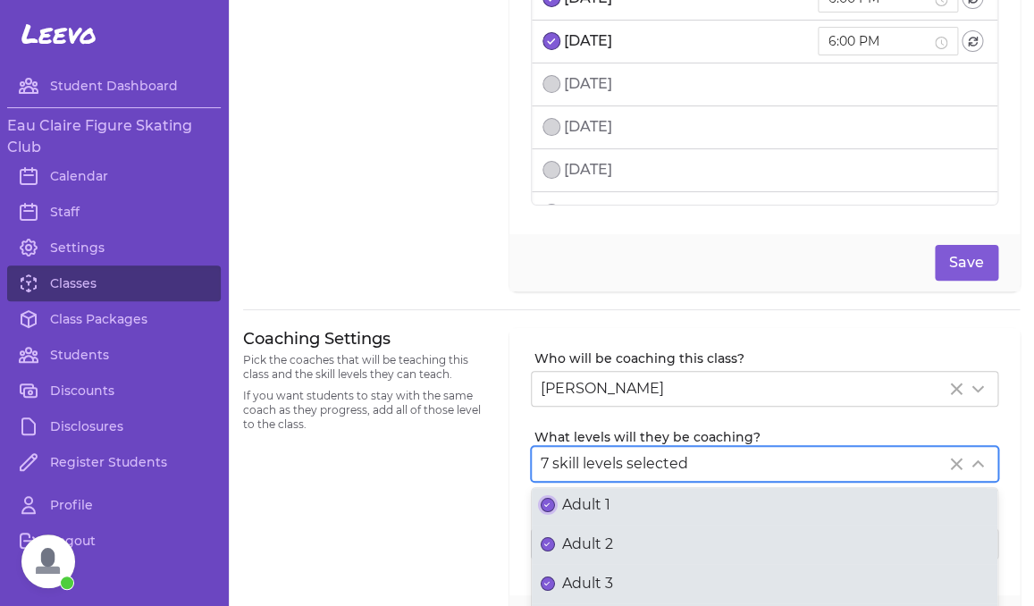
click at [543, 501] on button "Adult 1" at bounding box center [547, 505] width 14 height 14
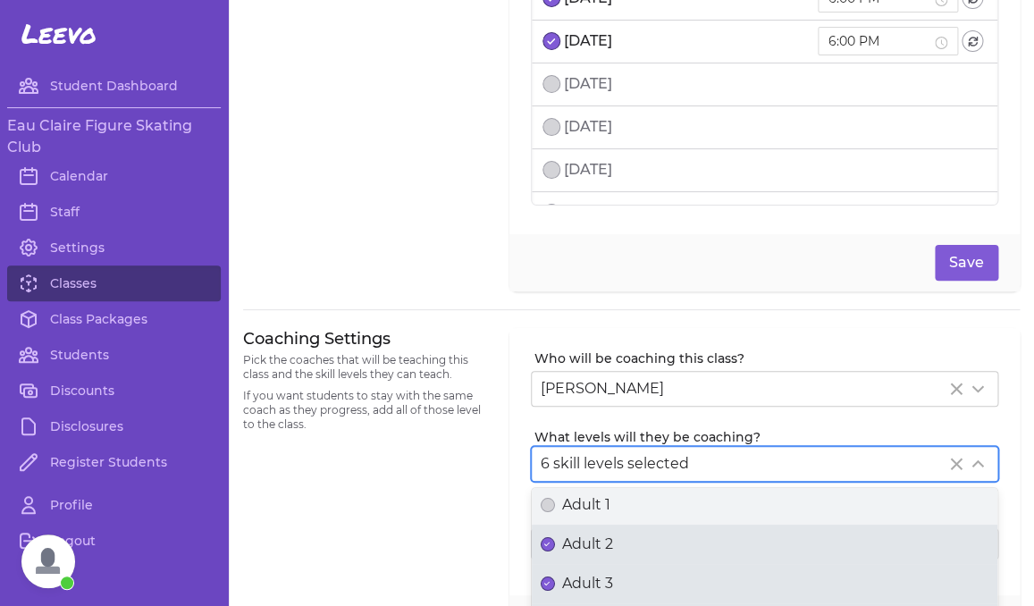
click at [543, 534] on div "Adult 2" at bounding box center [764, 543] width 448 height 21
click at [543, 537] on button "Adult 2" at bounding box center [547, 544] width 14 height 14
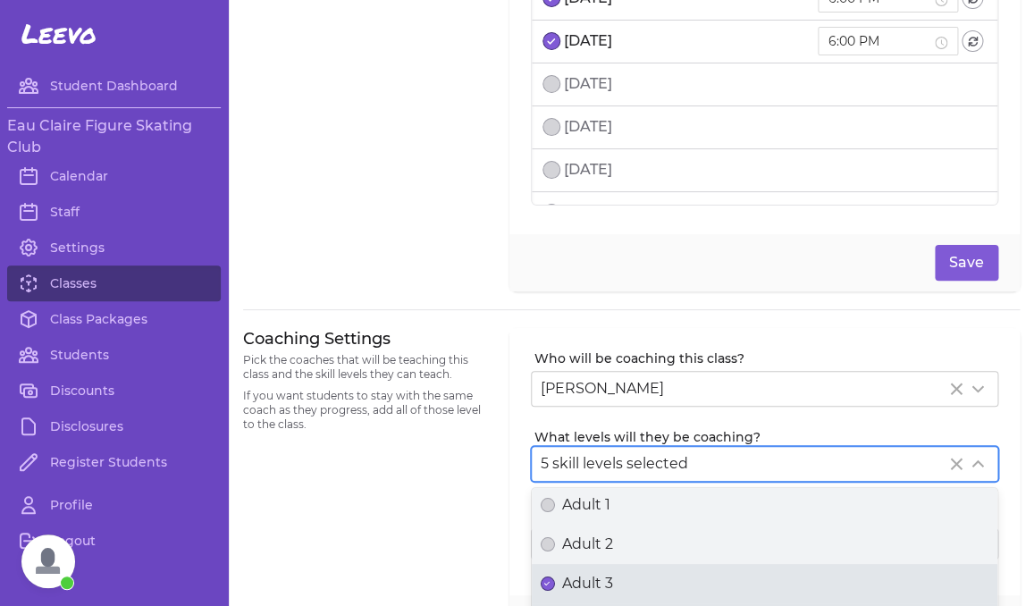
scroll to position [130, 0]
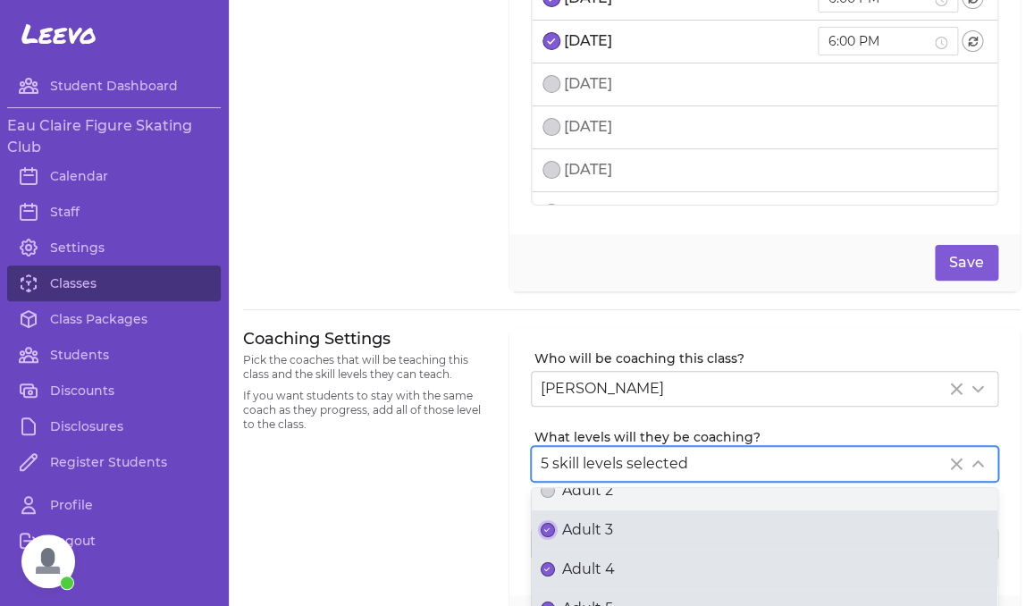
click at [544, 532] on button "Adult 3" at bounding box center [547, 530] width 14 height 14
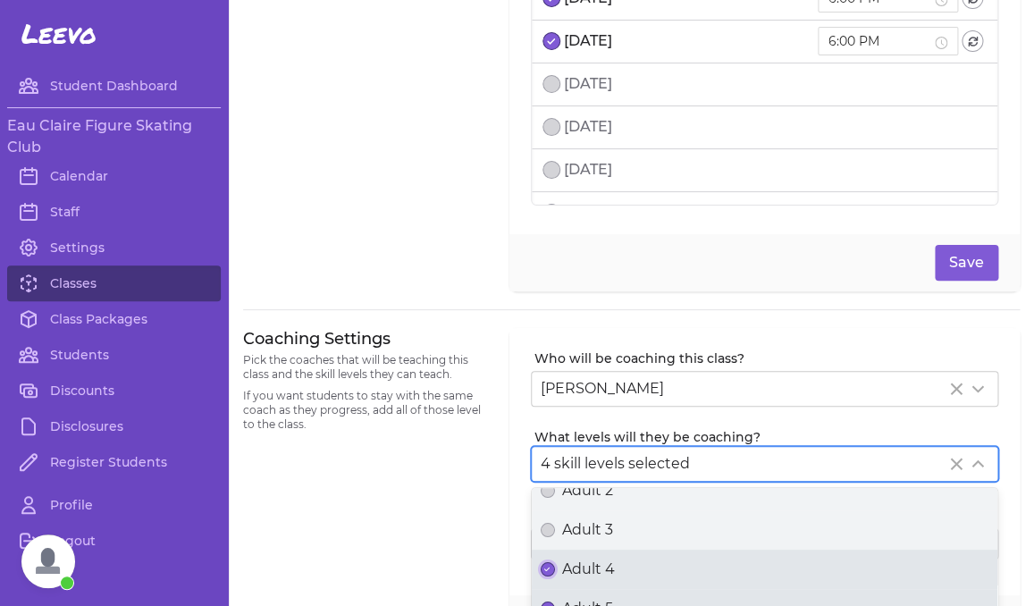
click at [545, 573] on button "Adult 4" at bounding box center [547, 569] width 14 height 14
click at [545, 573] on button "Adult 5" at bounding box center [547, 568] width 14 height 14
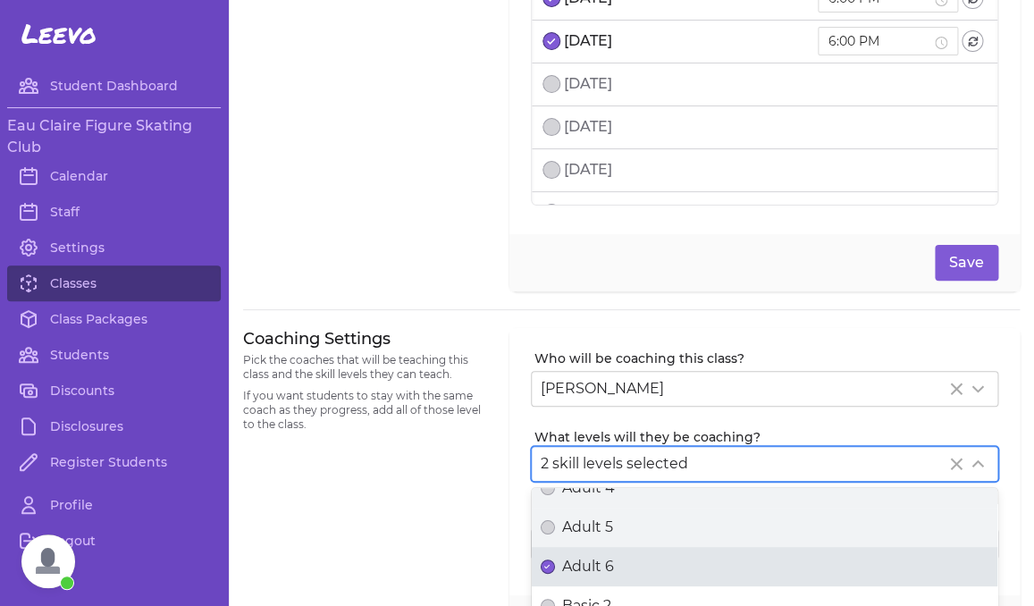
scroll to position [214, 0]
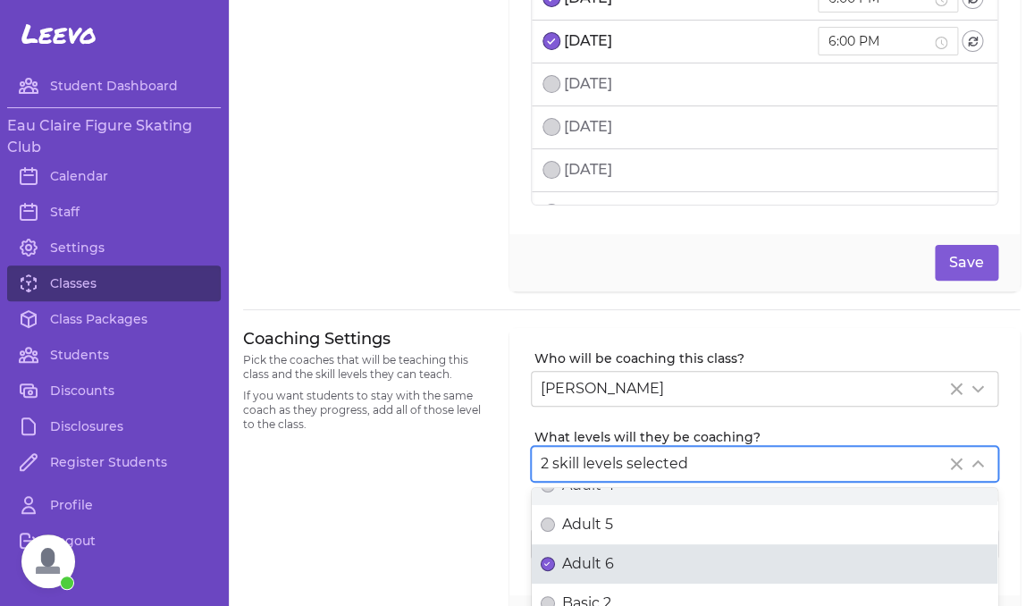
click at [545, 573] on div "Adult 6" at bounding box center [764, 563] width 448 height 21
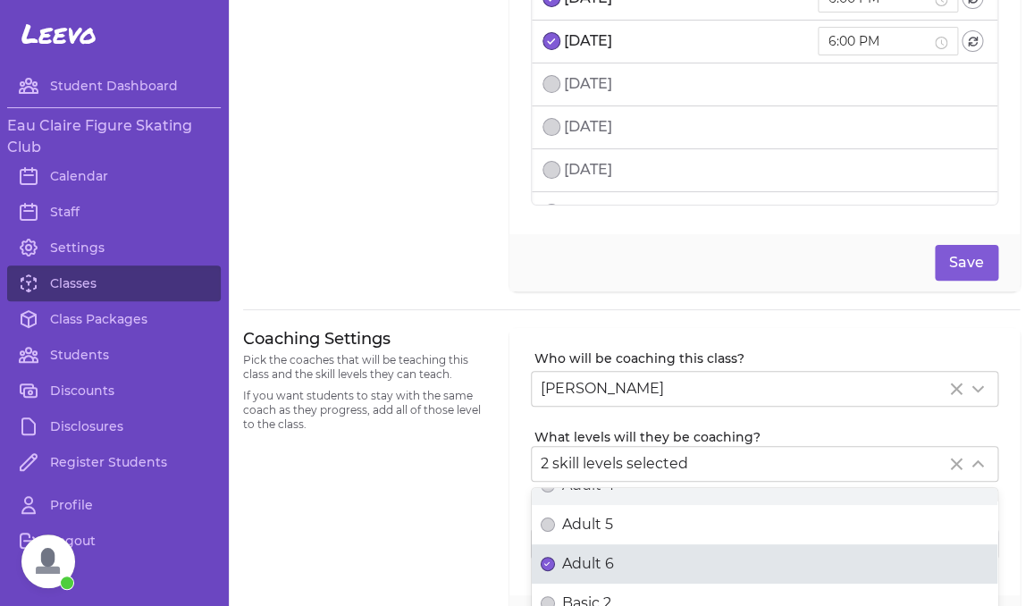
click at [545, 571] on button "Adult 6" at bounding box center [547, 564] width 14 height 14
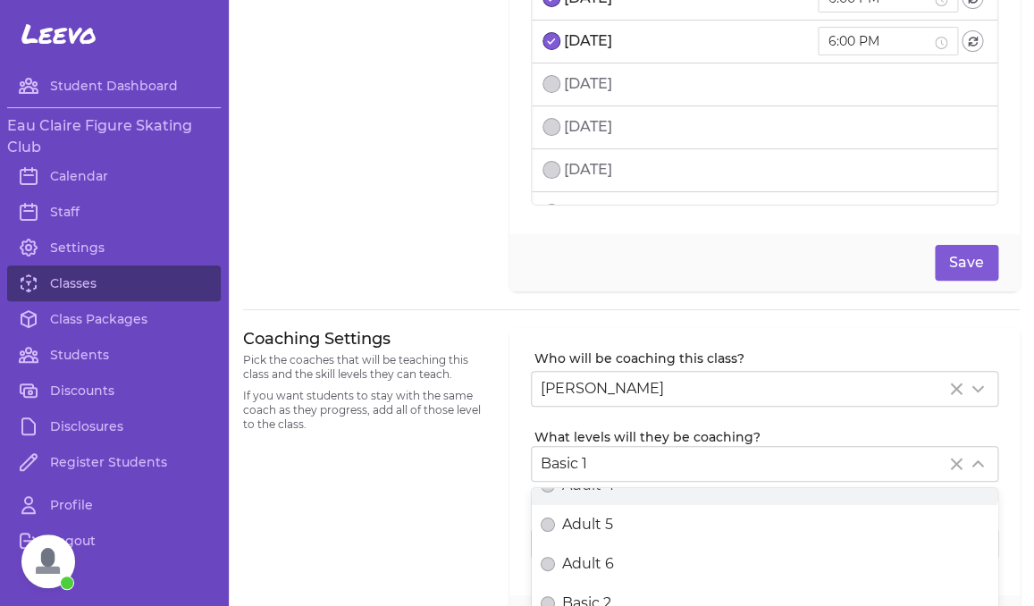
click at [404, 531] on div "Coaching Settings Pick the coaches that will be teaching this class and the ski…" at bounding box center [365, 490] width 245 height 325
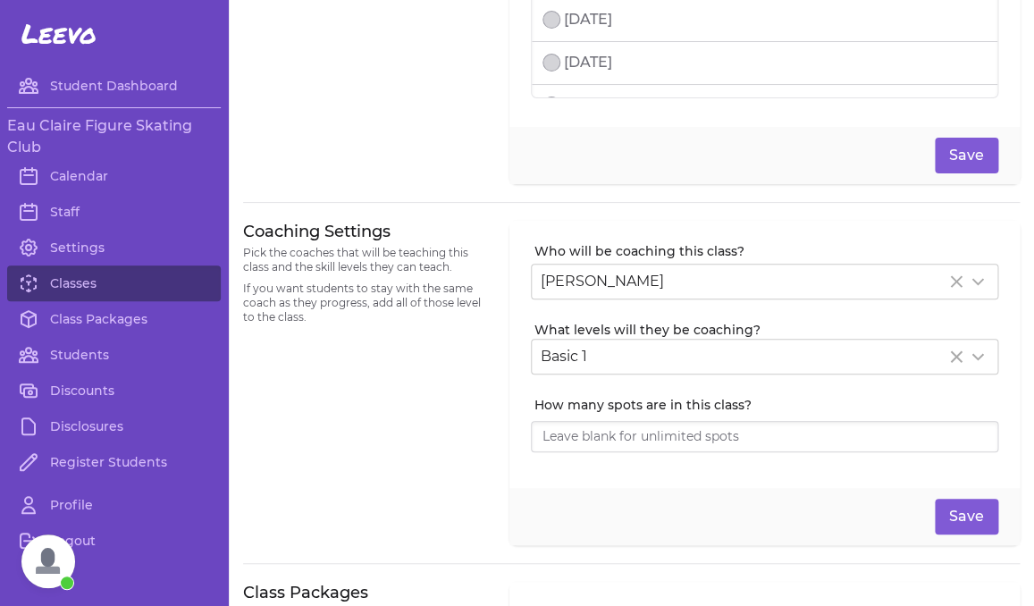
scroll to position [256, 0]
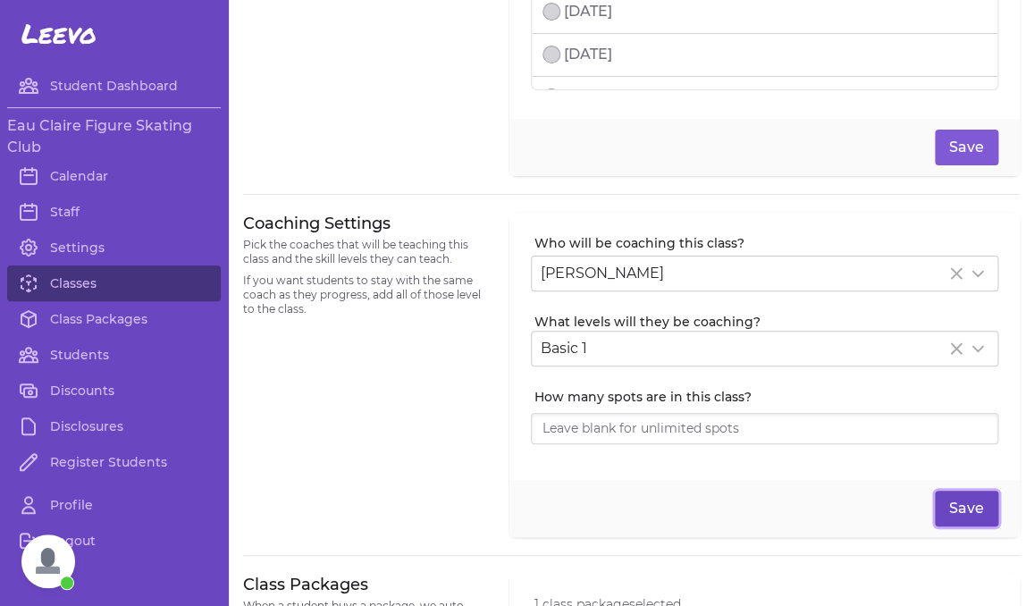
click at [946, 513] on button "Save" at bounding box center [965, 508] width 63 height 36
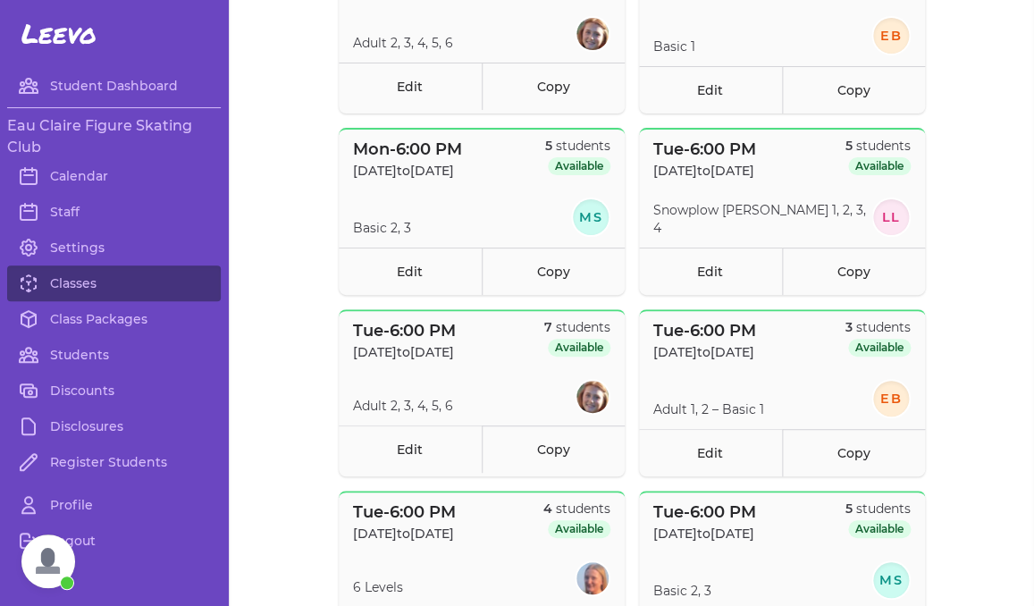
scroll to position [458, 0]
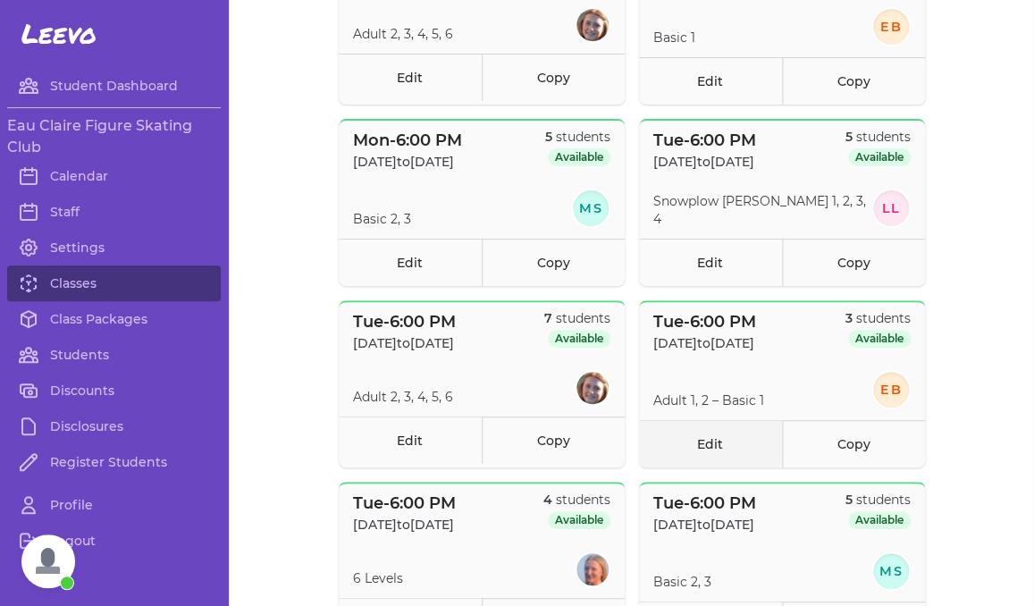
click at [715, 440] on link "Edit" at bounding box center [710, 443] width 143 height 47
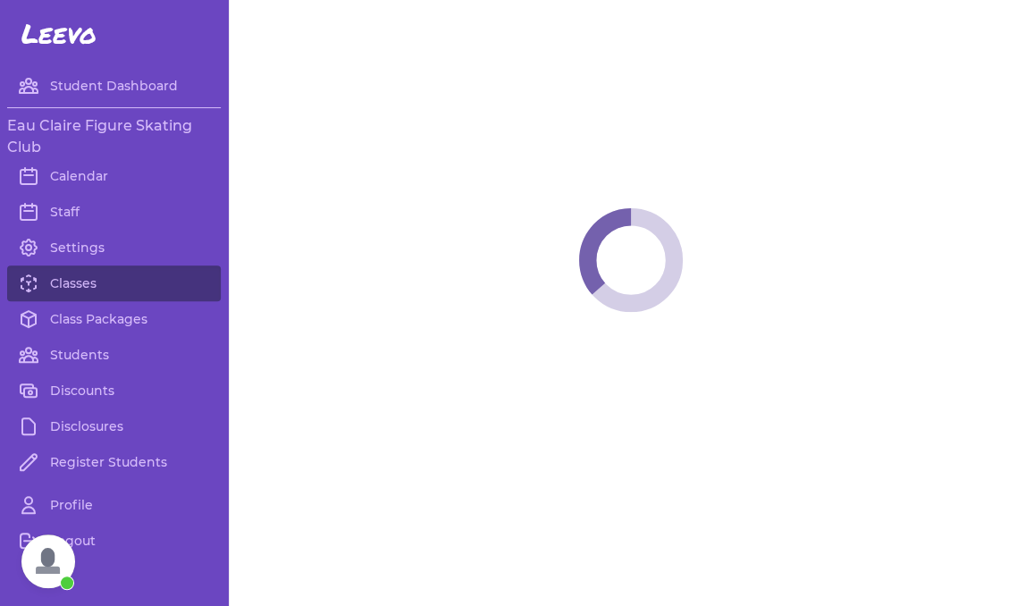
select select "2"
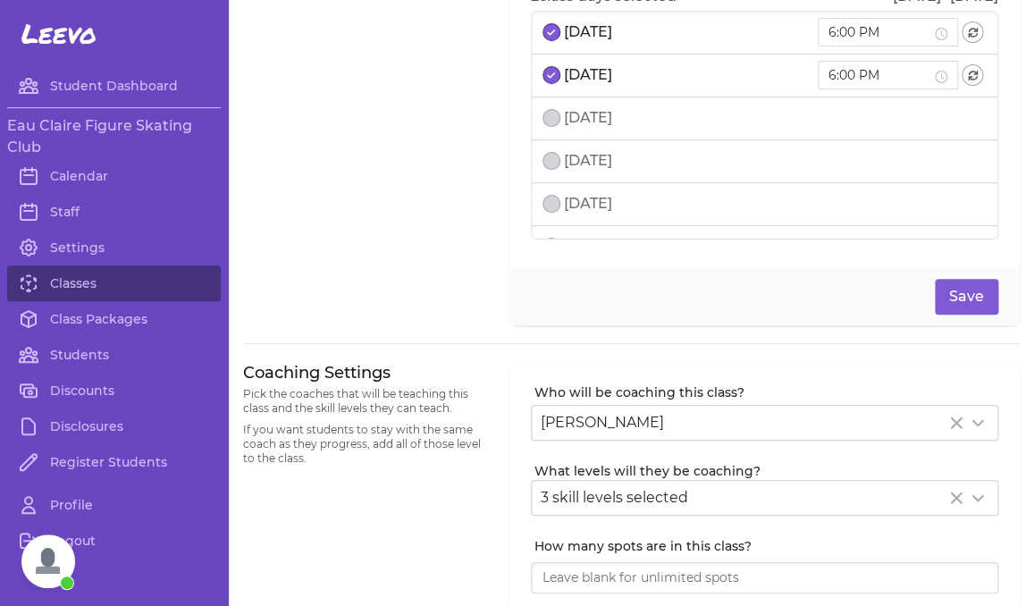
scroll to position [108, 0]
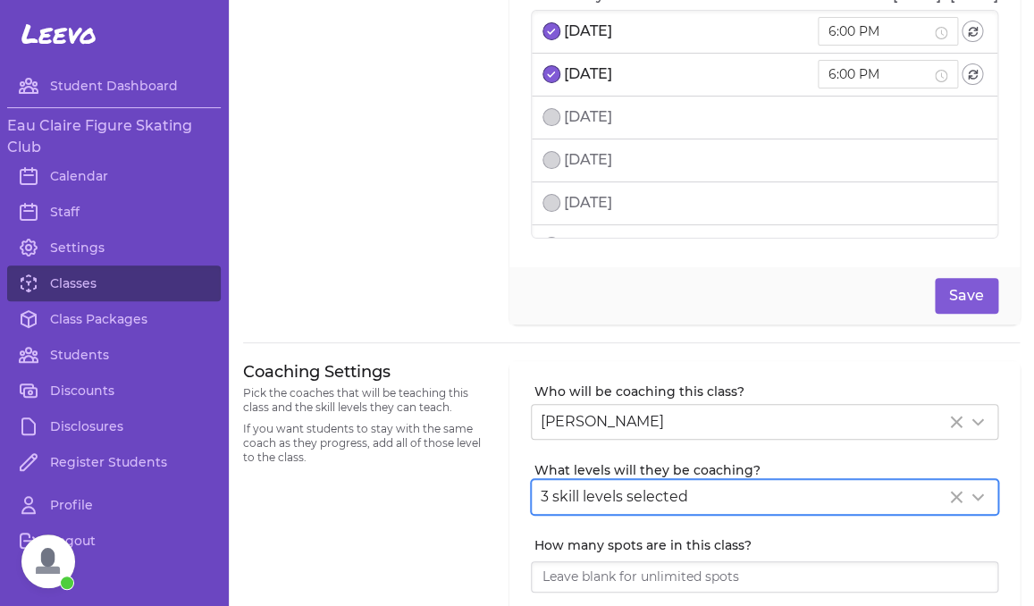
click at [693, 487] on div "3 skill levels selected" at bounding box center [742, 496] width 405 height 21
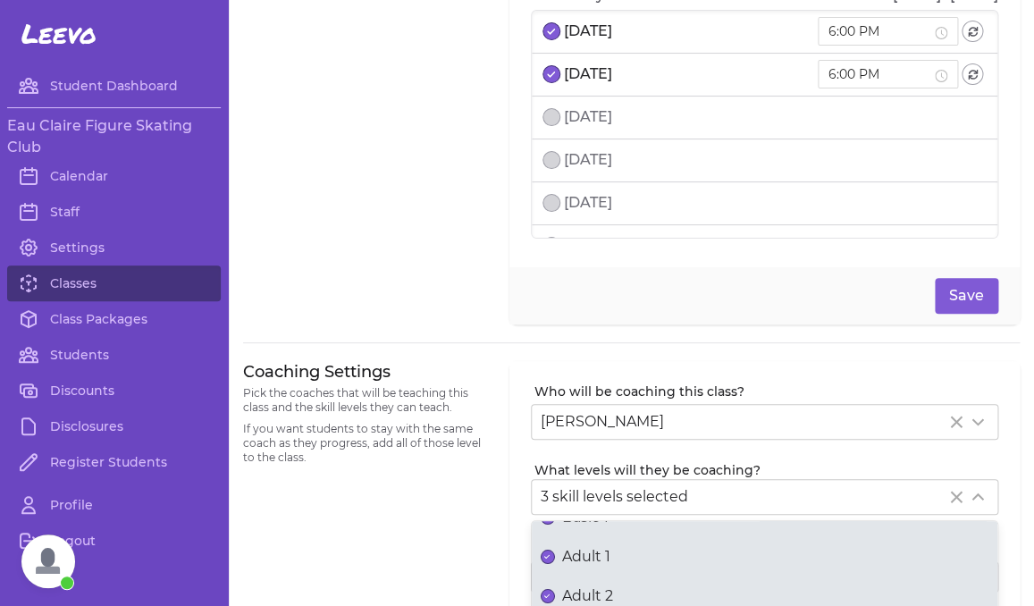
scroll to position [60, 0]
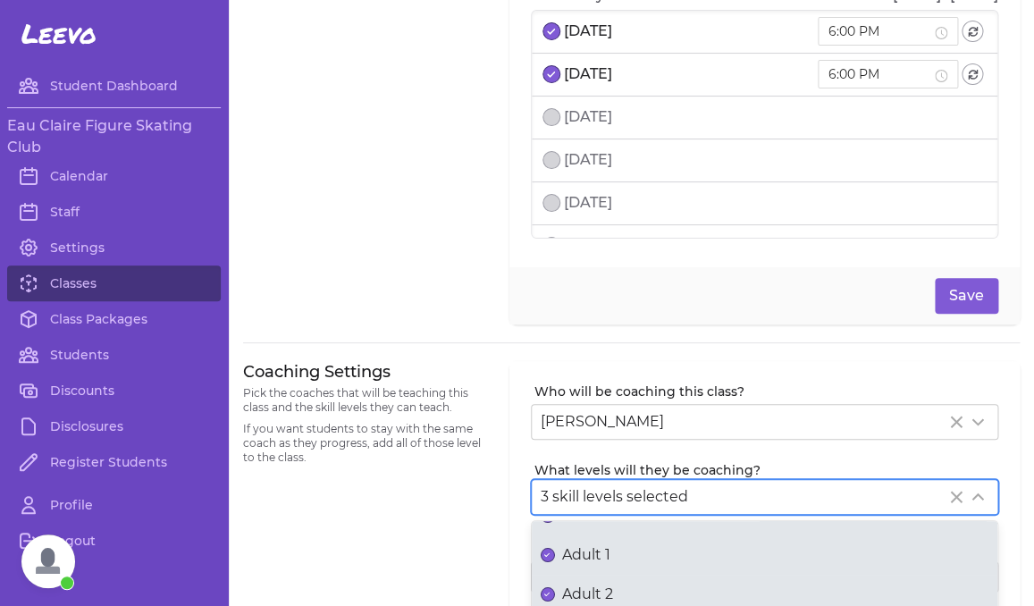
click at [611, 559] on div "Adult 1" at bounding box center [764, 554] width 448 height 21
click at [555, 559] on button "Adult 1" at bounding box center [547, 555] width 14 height 14
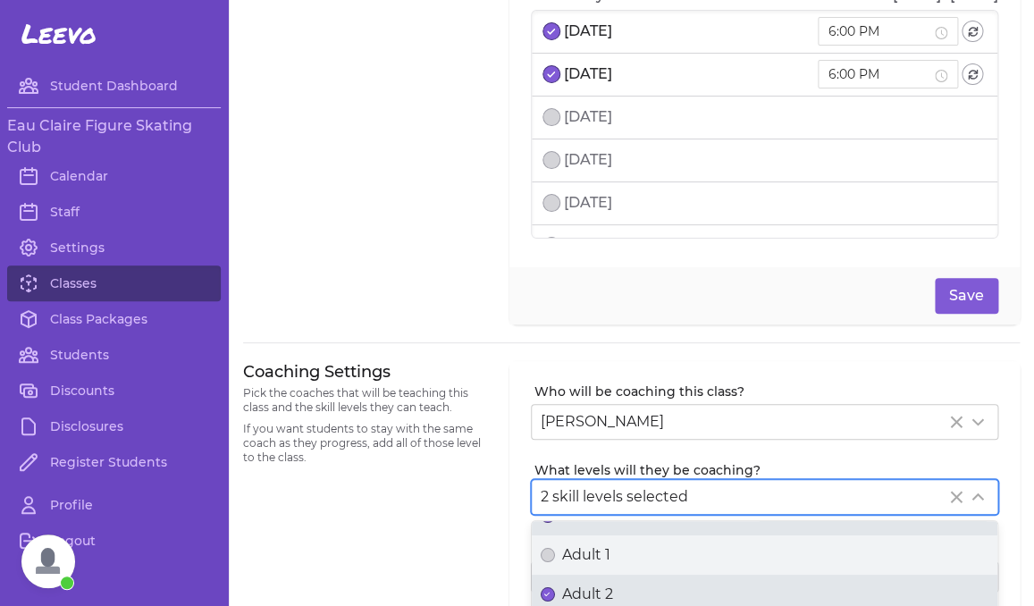
click at [612, 591] on span "Adult 2" at bounding box center [587, 593] width 51 height 21
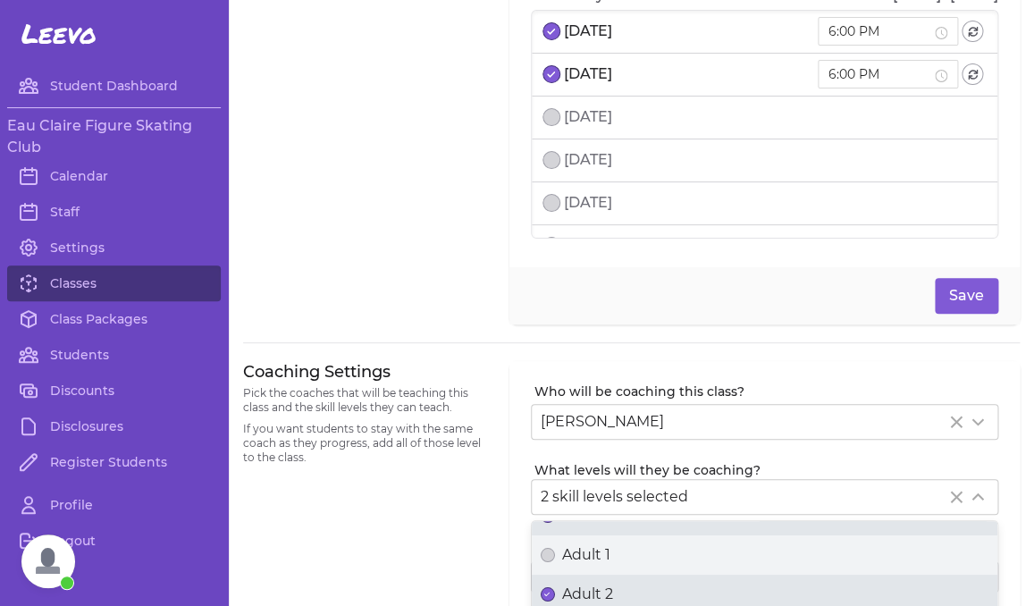
click at [555, 591] on button "Adult 2" at bounding box center [547, 594] width 14 height 14
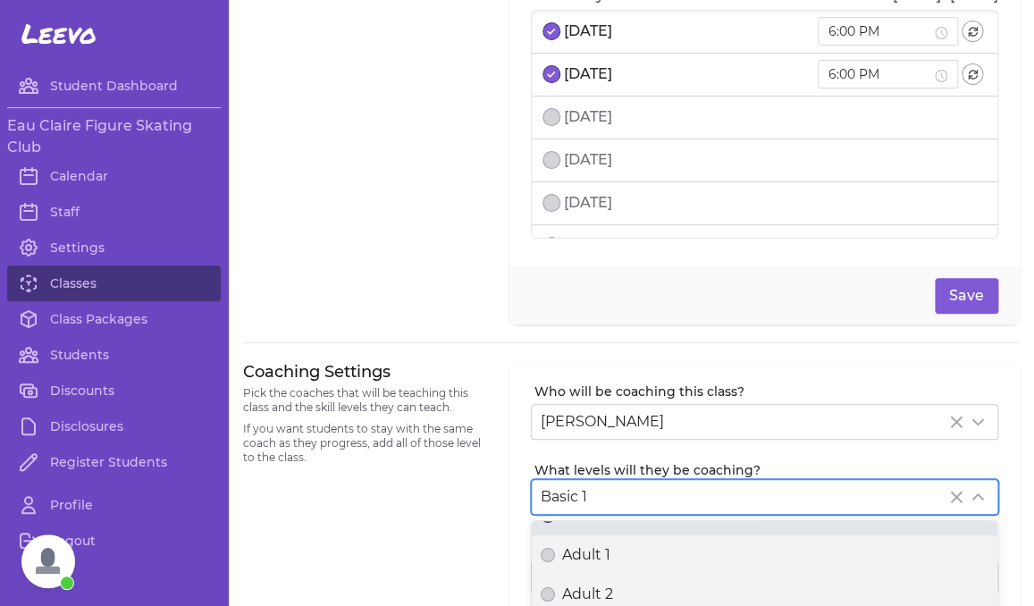
scroll to position [93, 0]
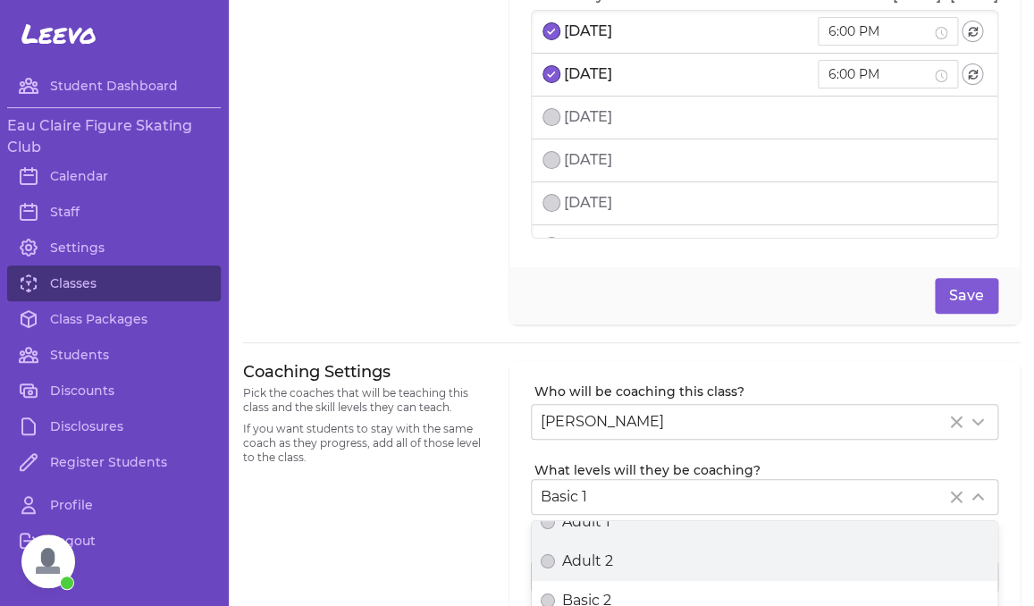
click at [428, 528] on div "Coaching Settings Pick the coaches that will be teaching this class and the ski…" at bounding box center [365, 523] width 245 height 325
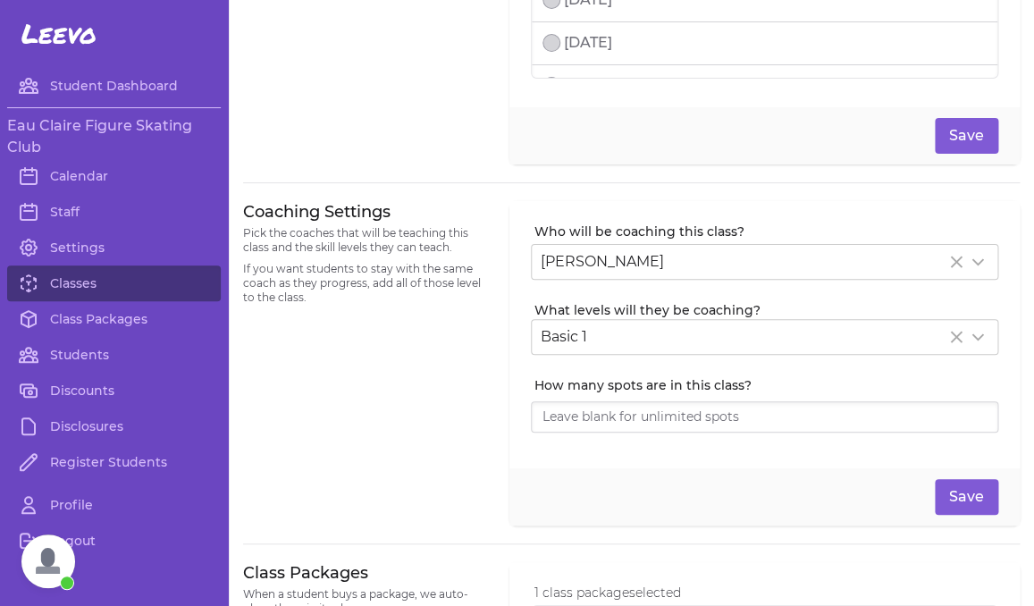
scroll to position [319, 0]
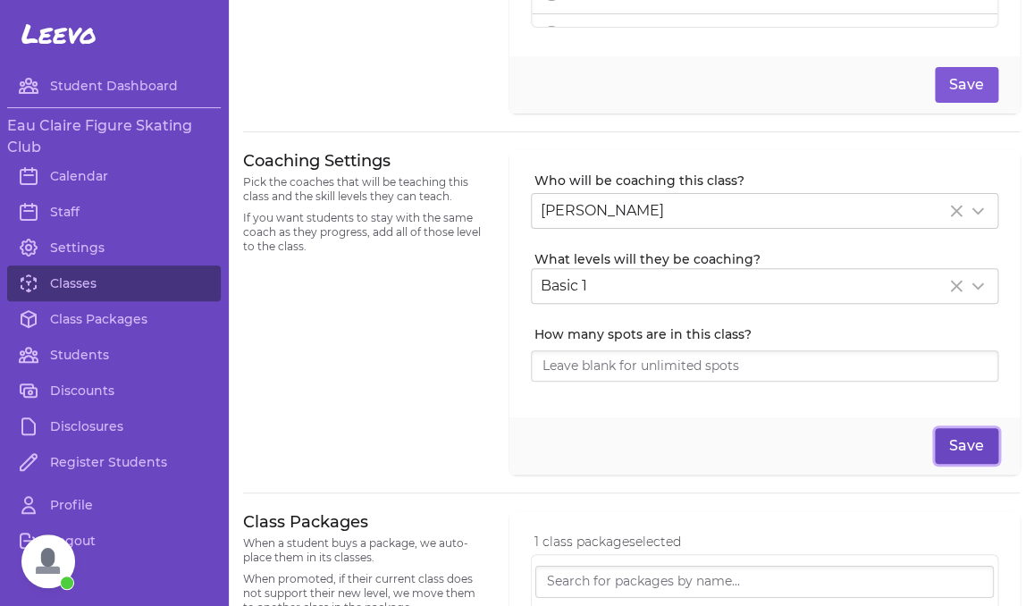
click at [968, 445] on button "Save" at bounding box center [965, 446] width 63 height 36
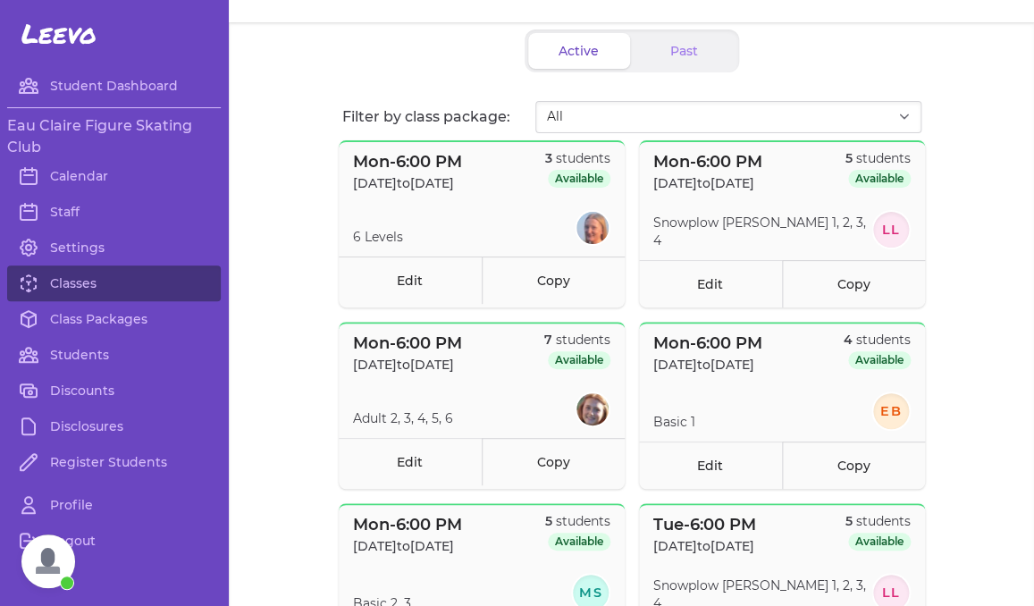
scroll to position [77, 0]
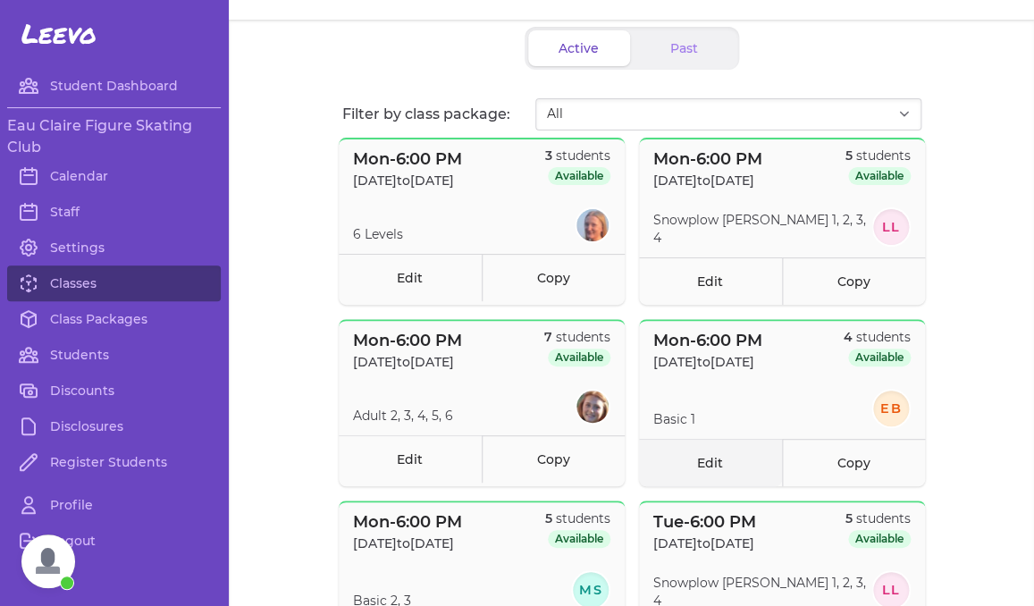
click at [684, 458] on link "Edit" at bounding box center [710, 462] width 143 height 47
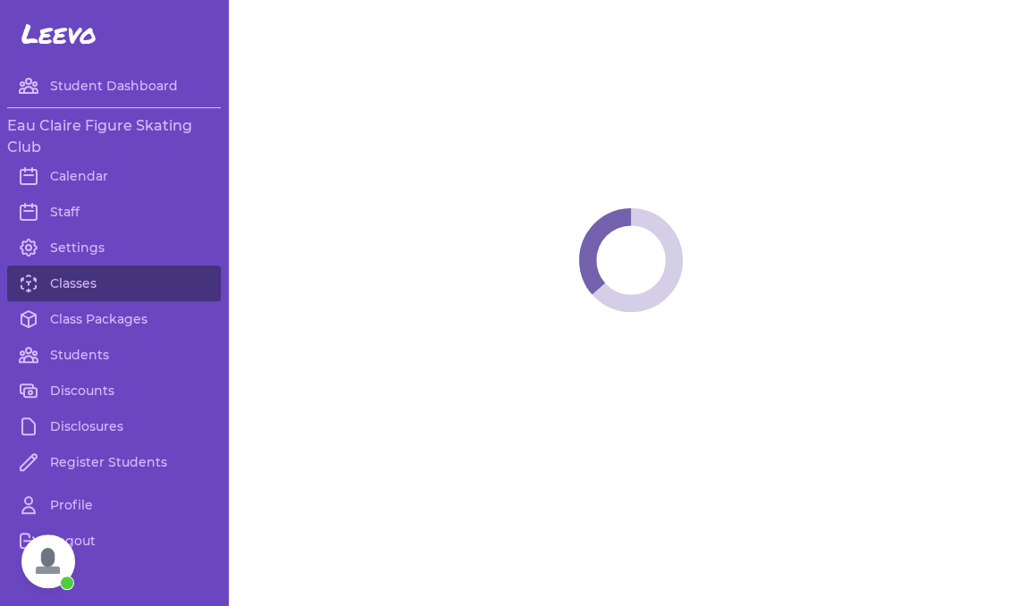
select select "1"
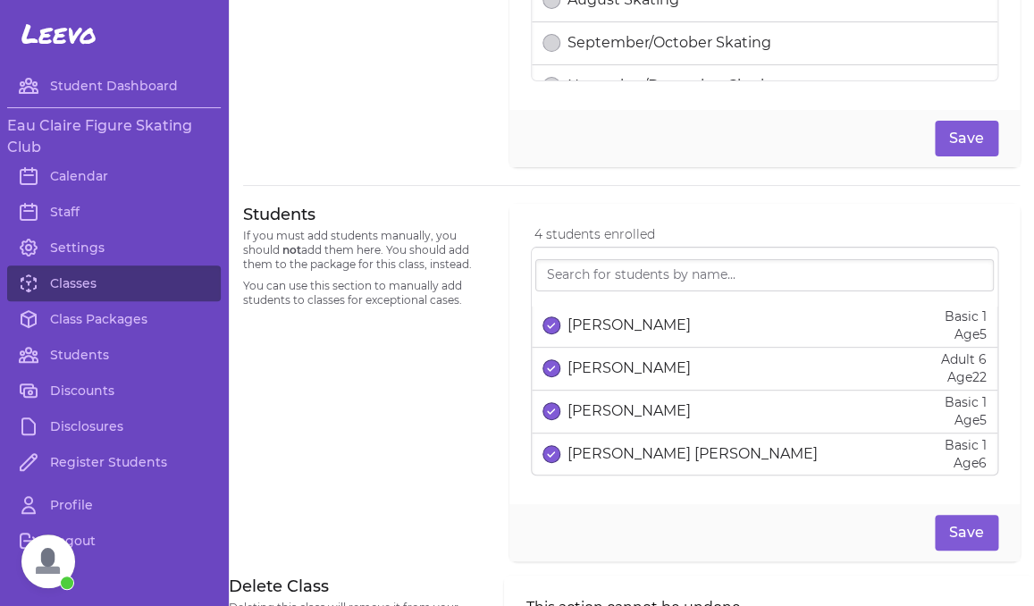
scroll to position [1024, 0]
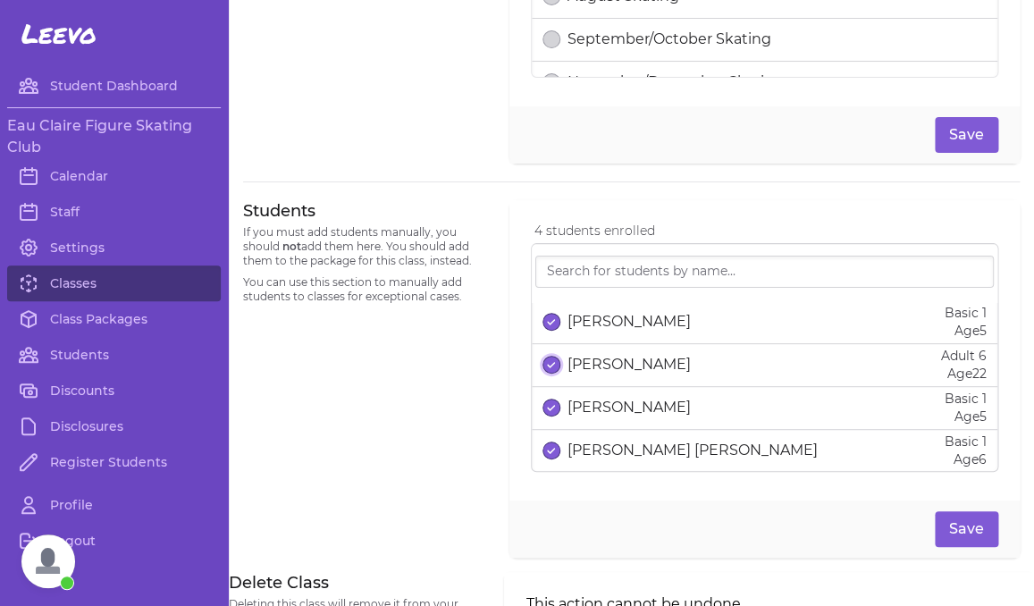
click at [552, 367] on line "select date" at bounding box center [552, 365] width 4 height 4
click at [967, 520] on button "Save" at bounding box center [965, 529] width 63 height 36
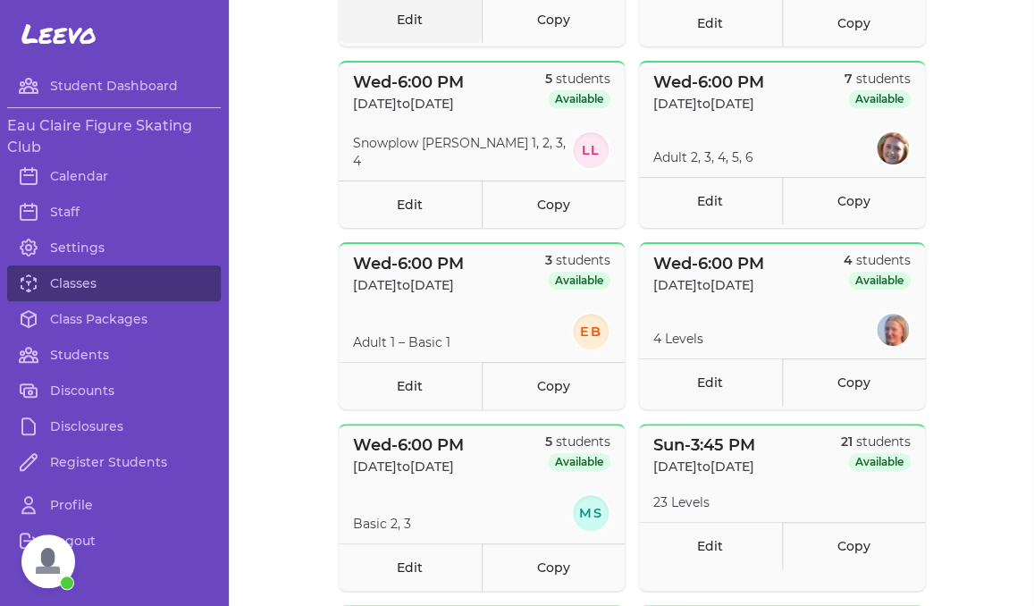
scroll to position [1065, 0]
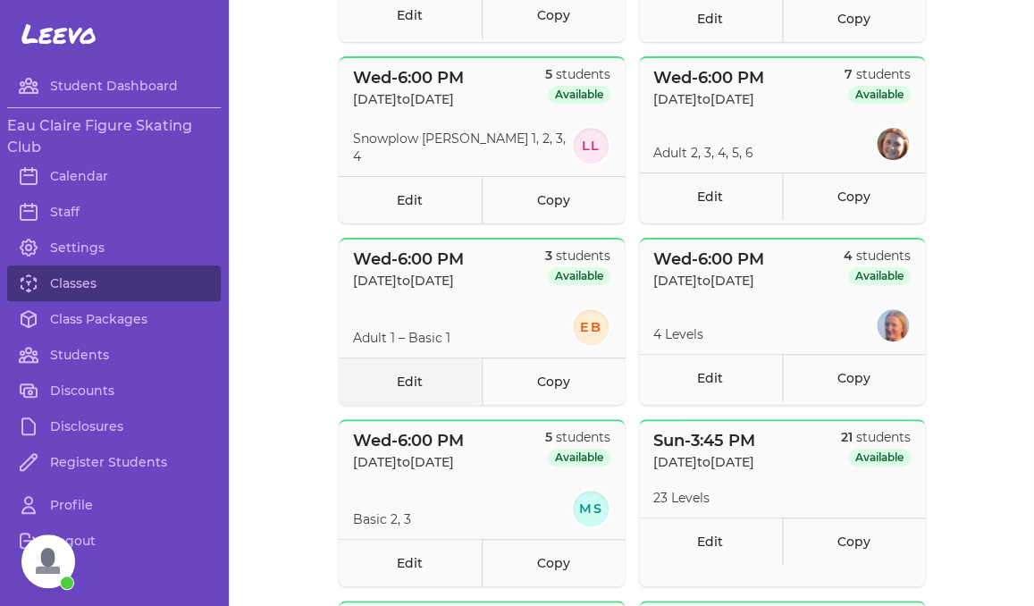
click at [409, 373] on link "Edit" at bounding box center [410, 380] width 143 height 47
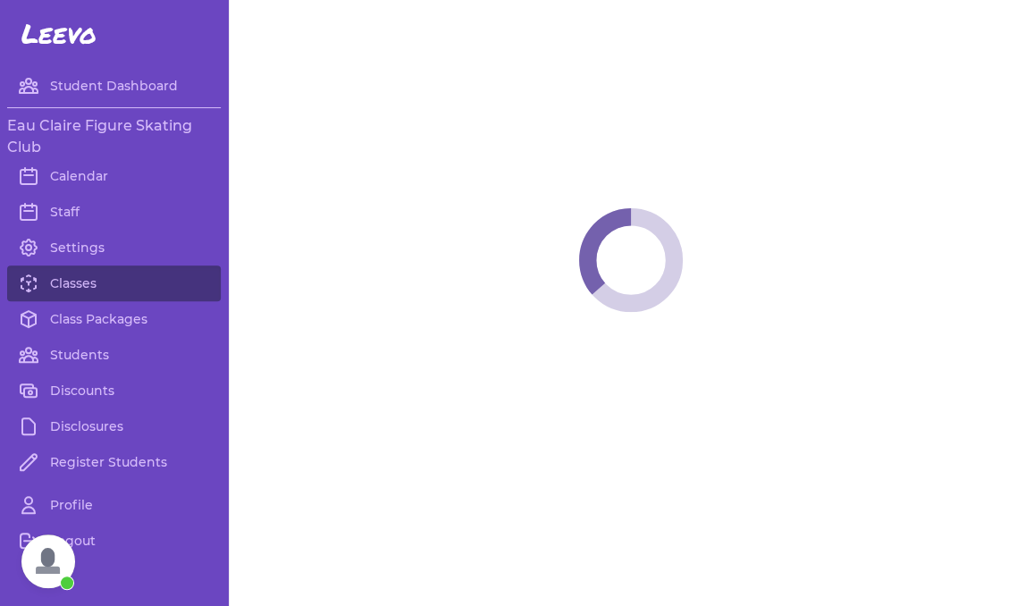
select select "3"
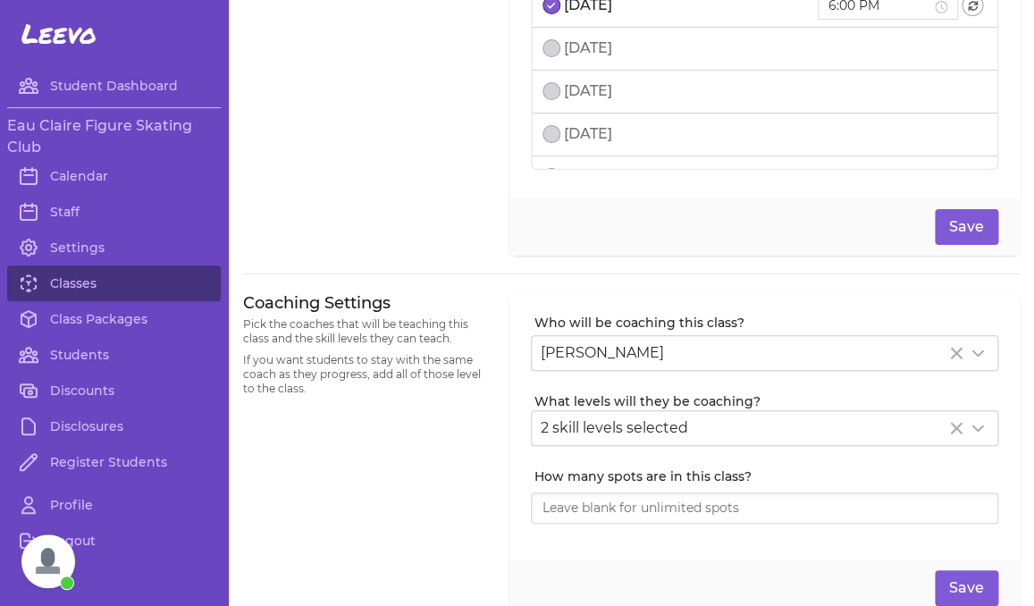
scroll to position [190, 0]
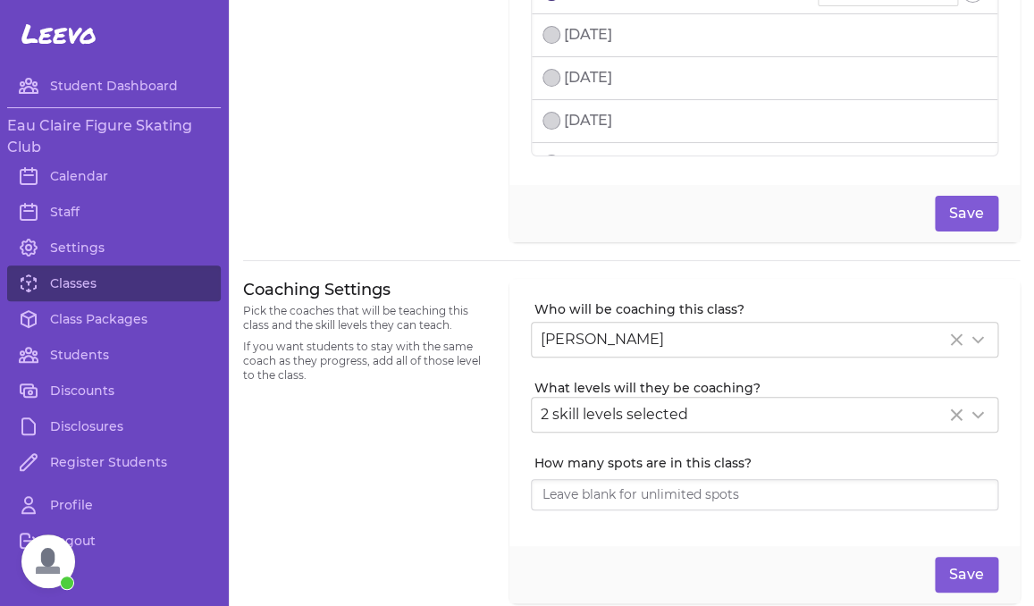
click at [589, 392] on label "What levels will they be coaching?" at bounding box center [766, 388] width 464 height 18
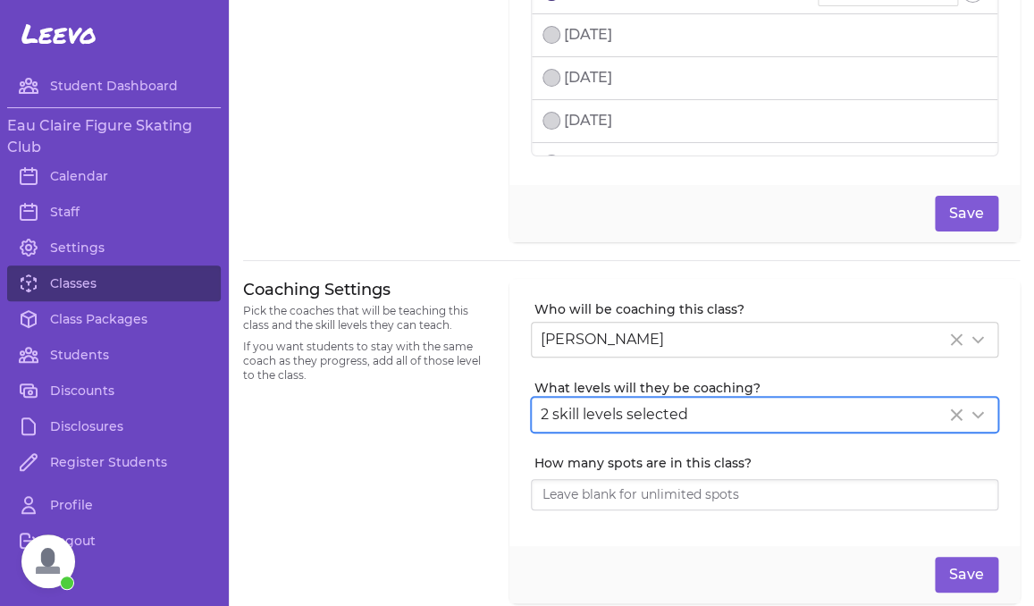
click at [591, 402] on div "2 skill levels selected" at bounding box center [764, 415] width 465 height 34
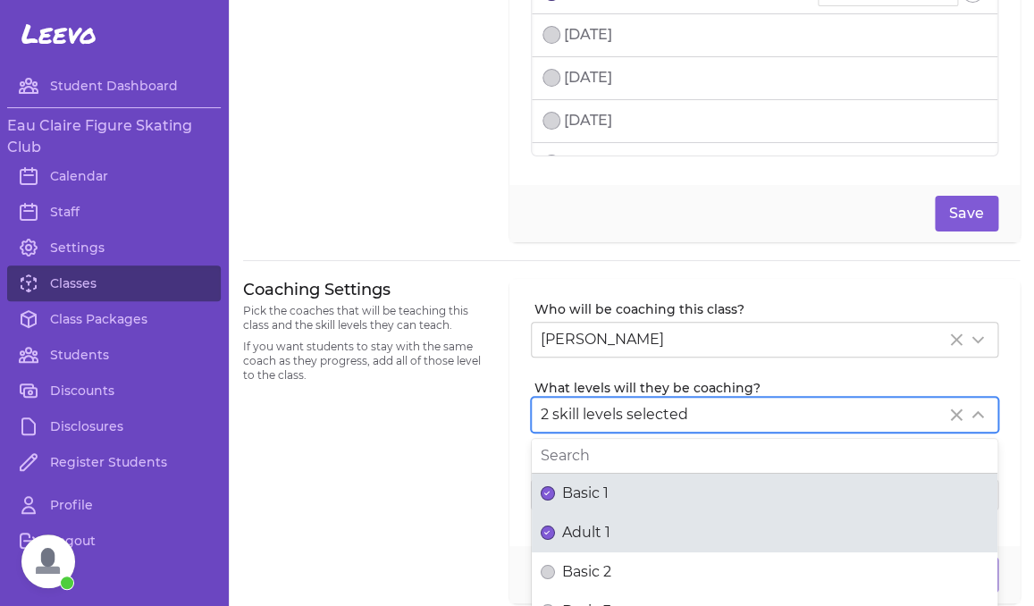
click at [563, 530] on span "Adult 1" at bounding box center [586, 532] width 48 height 21
click at [555, 530] on button "Adult 1" at bounding box center [547, 532] width 14 height 14
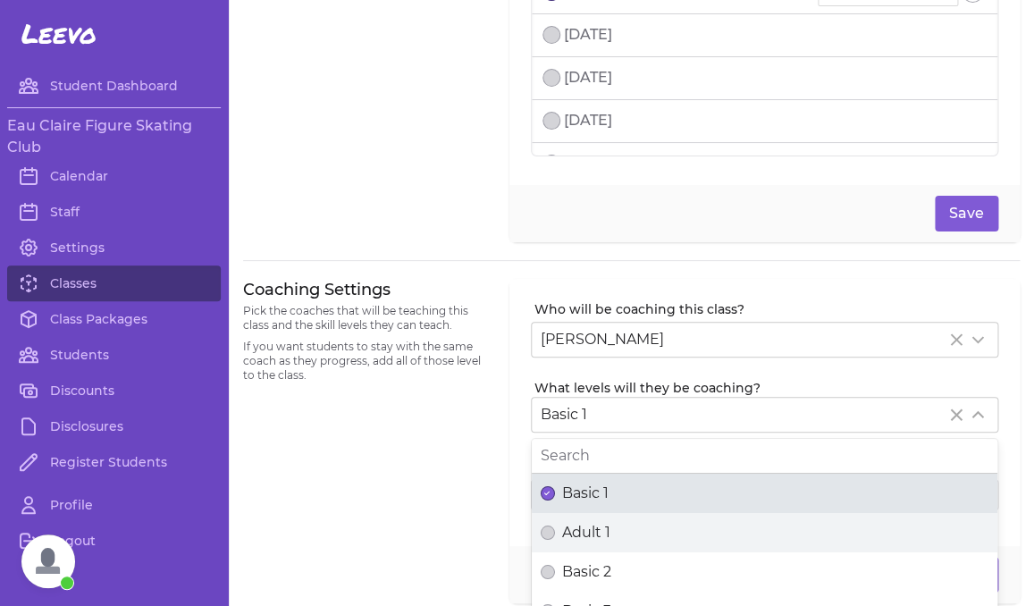
click at [443, 529] on div "Coaching Settings Pick the coaches that will be teaching this class and the ski…" at bounding box center [365, 441] width 245 height 325
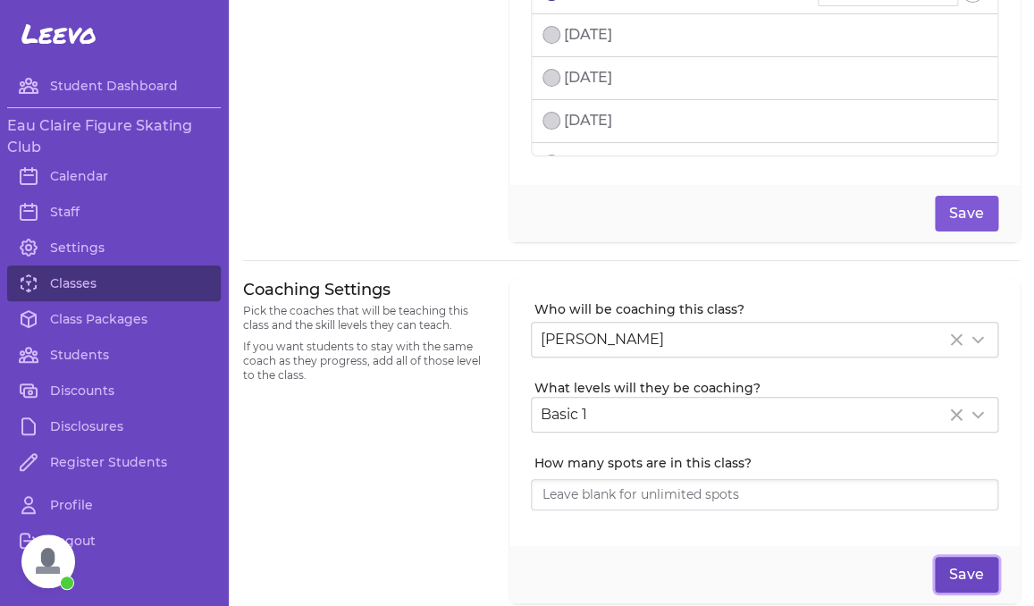
click at [944, 580] on button "Save" at bounding box center [965, 575] width 63 height 36
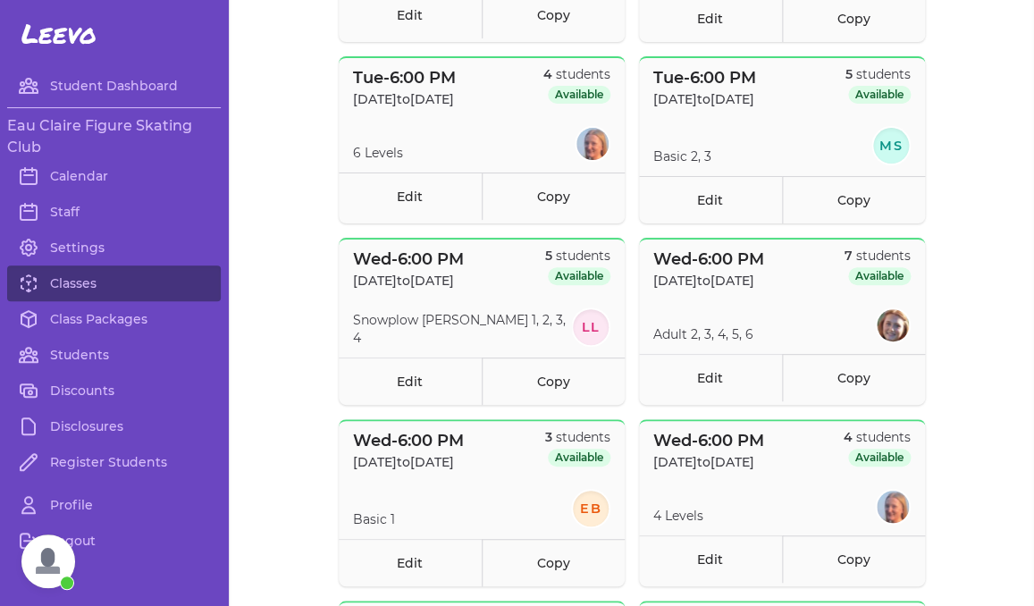
scroll to position [985, 0]
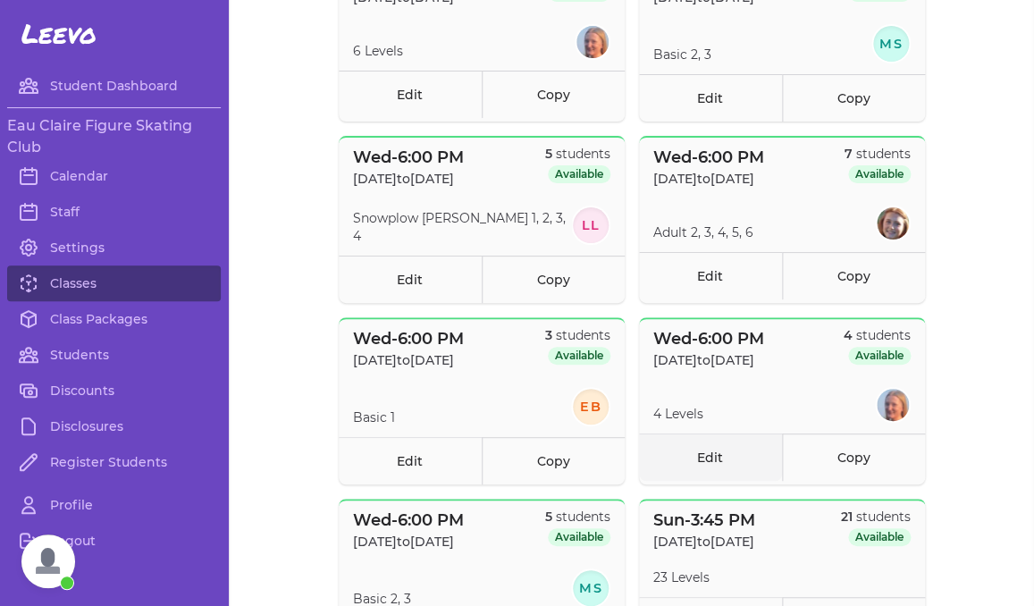
click at [691, 451] on link "Edit" at bounding box center [710, 456] width 143 height 47
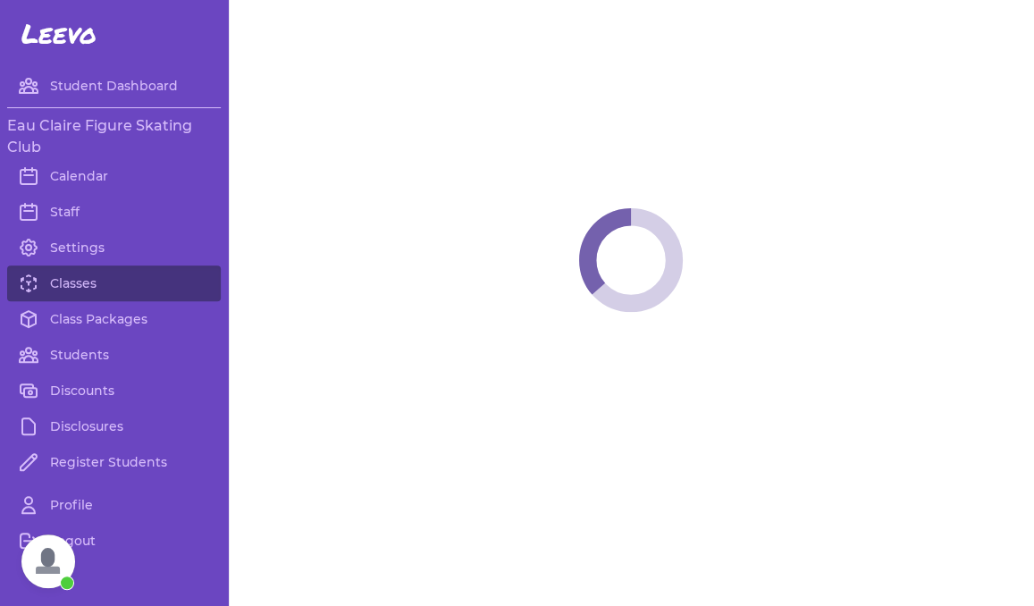
select select "3"
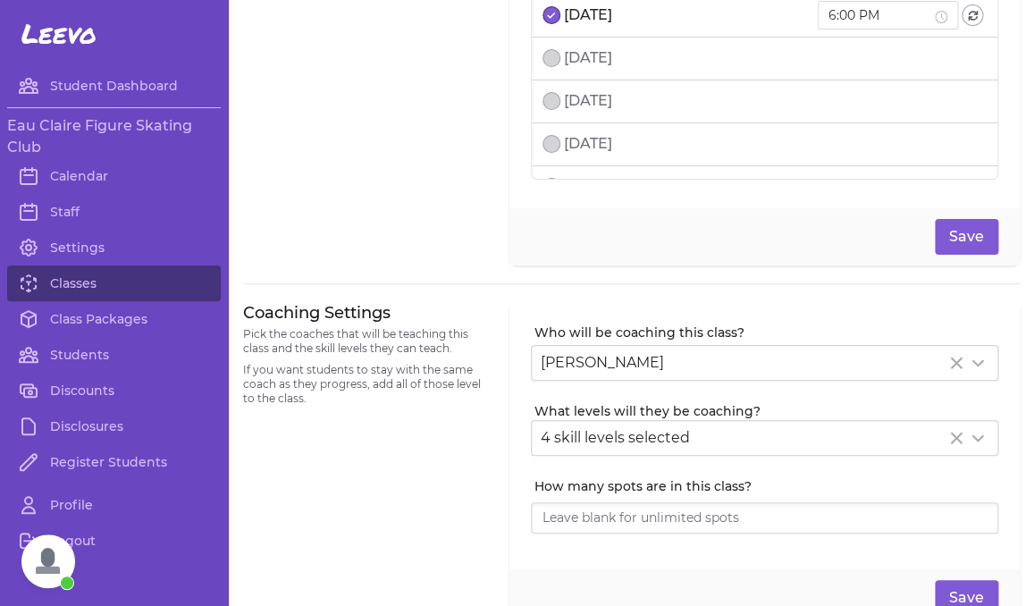
scroll to position [185, 0]
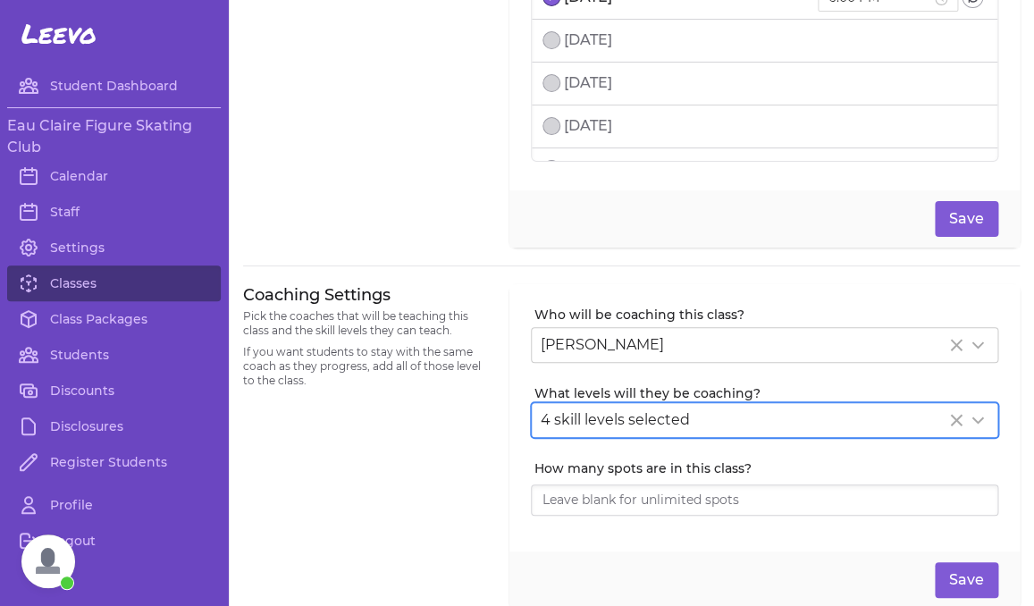
click at [665, 419] on span "4 skill levels selected" at bounding box center [614, 419] width 149 height 17
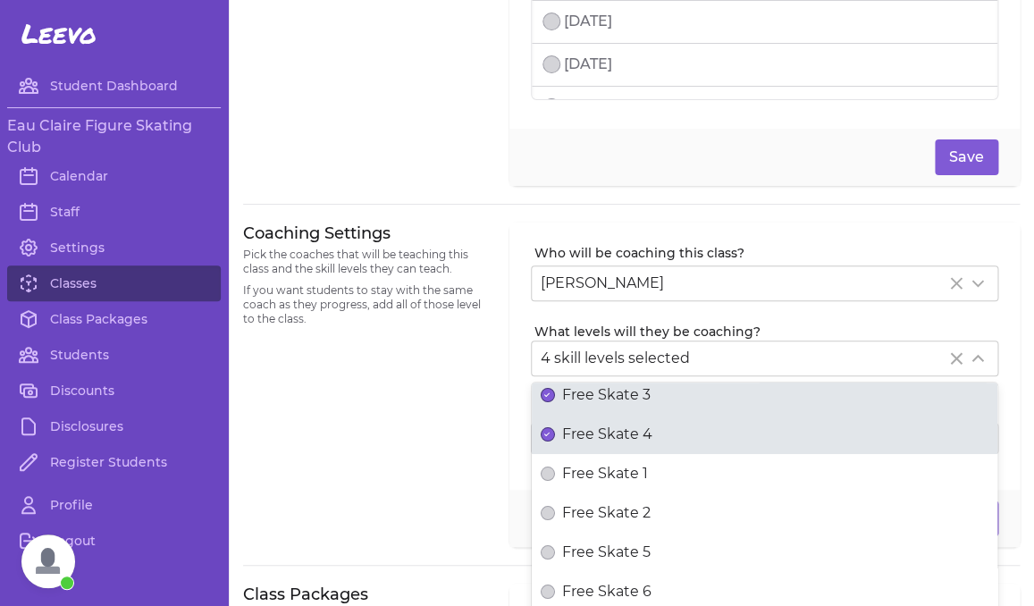
scroll to position [262, 0]
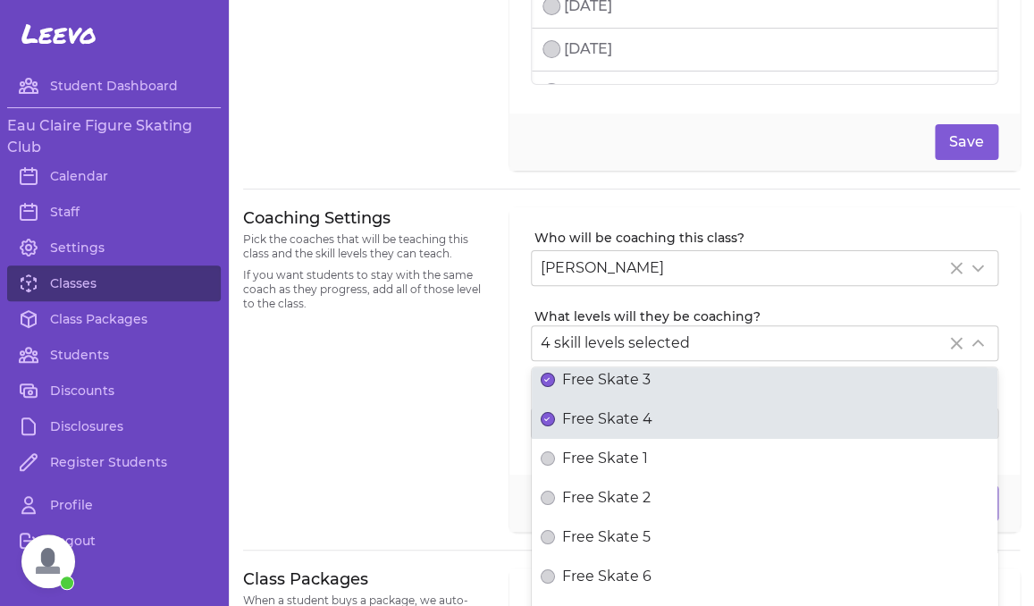
type input "Free"
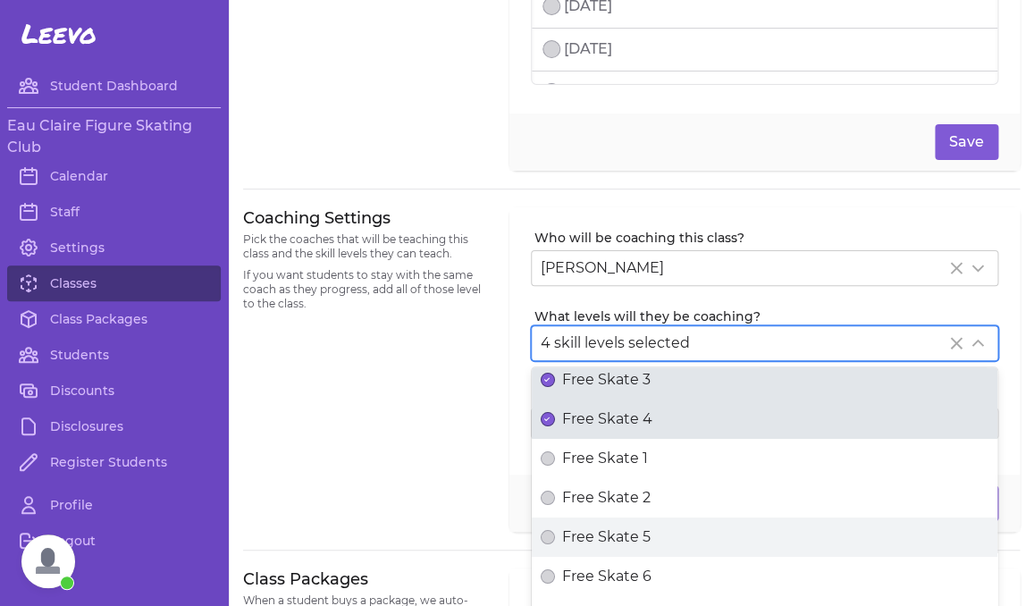
click at [617, 538] on span "Free Skate 5" at bounding box center [606, 536] width 88 height 21
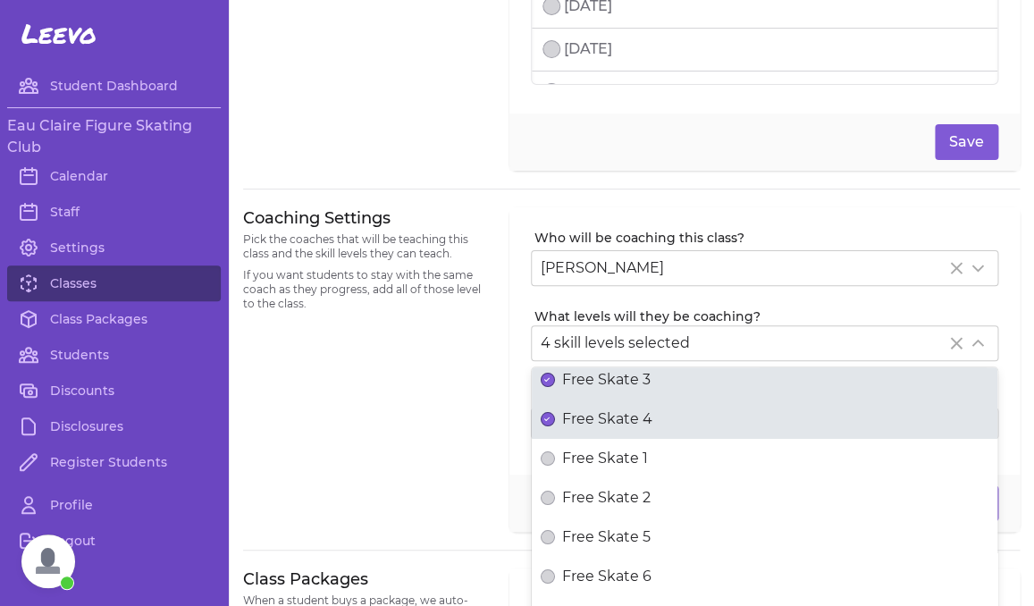
click at [555, 538] on button "Free Skate 5" at bounding box center [547, 537] width 14 height 14
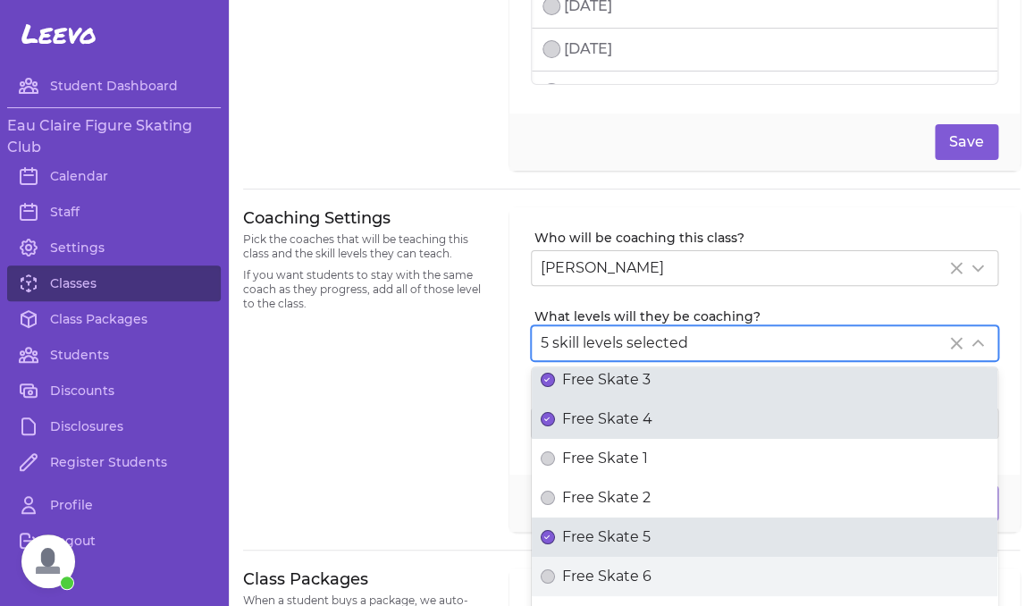
click at [617, 562] on label "Free Skate 6" at bounding box center [764, 576] width 465 height 39
click at [555, 569] on button "Free Skate 6" at bounding box center [547, 576] width 14 height 14
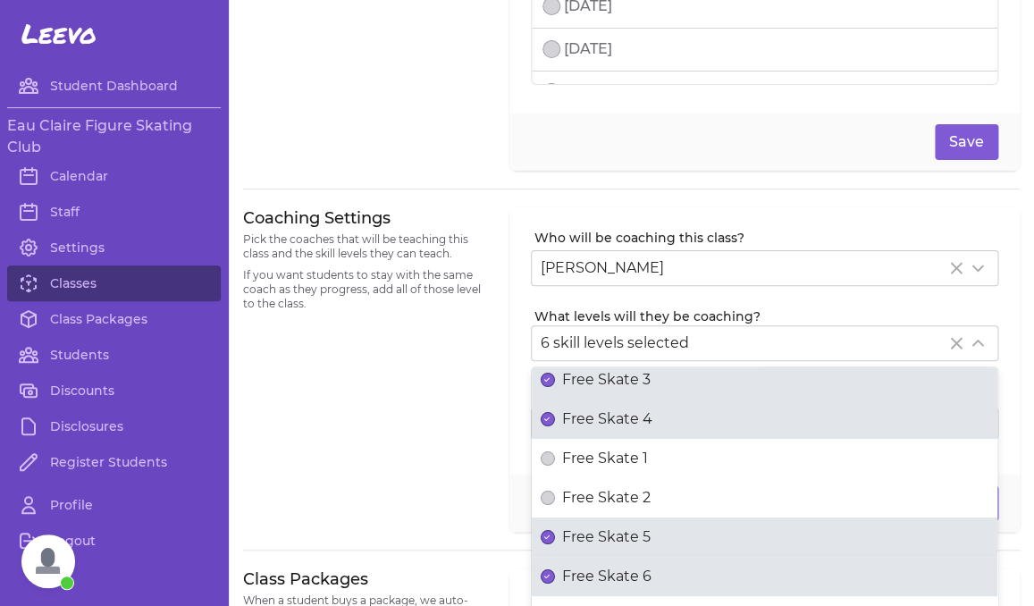
click at [448, 507] on div "Coaching Settings Pick the coaches that will be teaching this class and the ski…" at bounding box center [365, 369] width 245 height 325
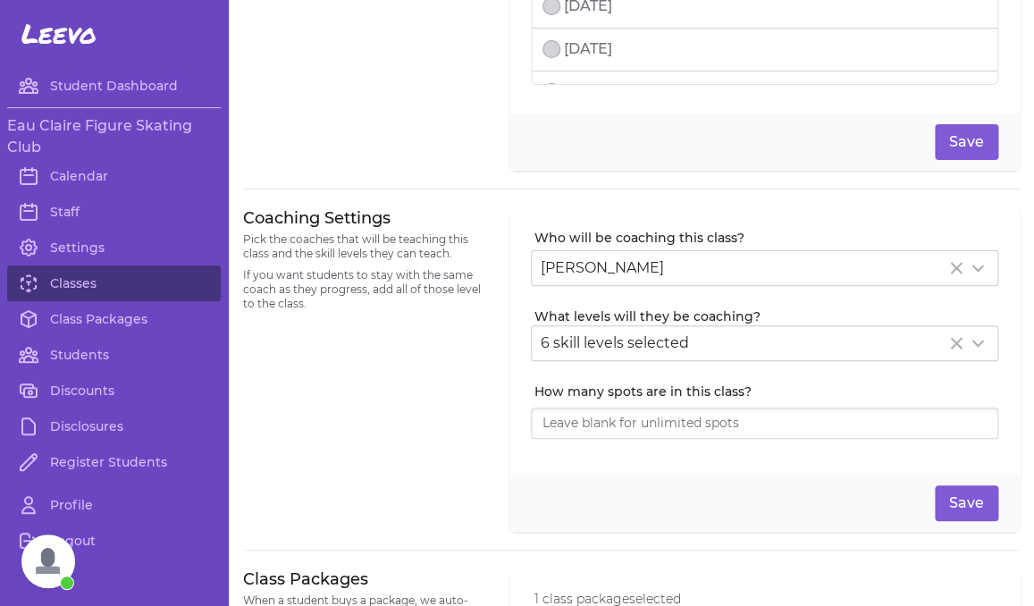
click at [968, 524] on div "Save" at bounding box center [764, 502] width 510 height 57
click at [967, 505] on button "Save" at bounding box center [965, 503] width 63 height 36
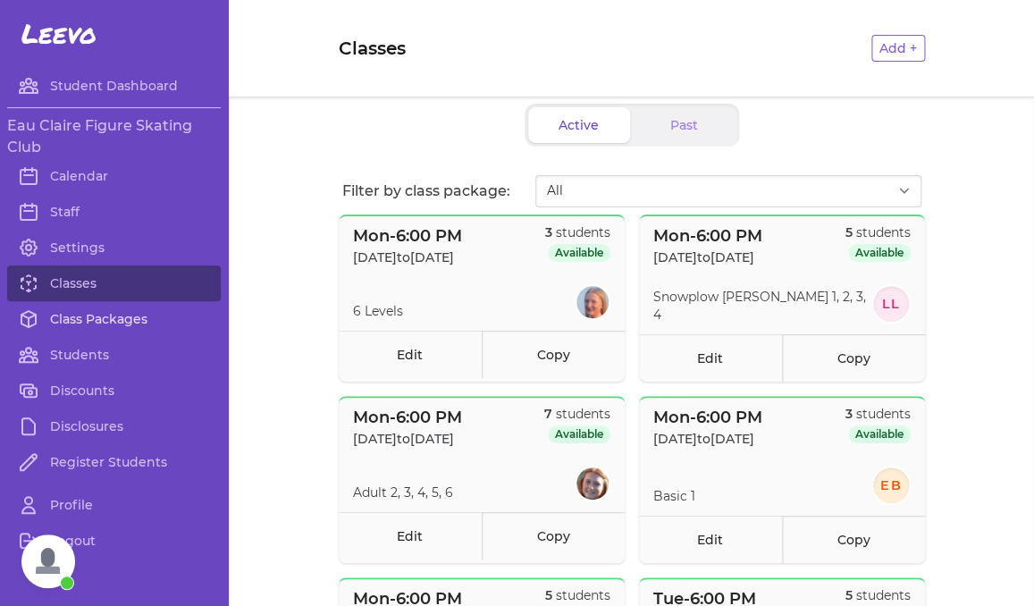
click at [125, 318] on link "Class Packages" at bounding box center [114, 319] width 214 height 36
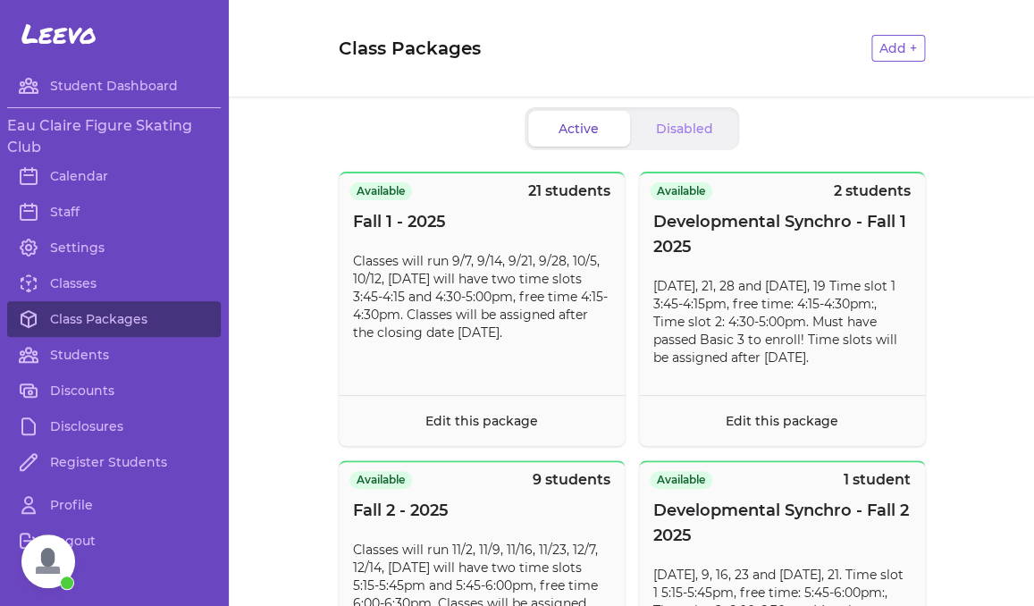
scroll to position [368, 0]
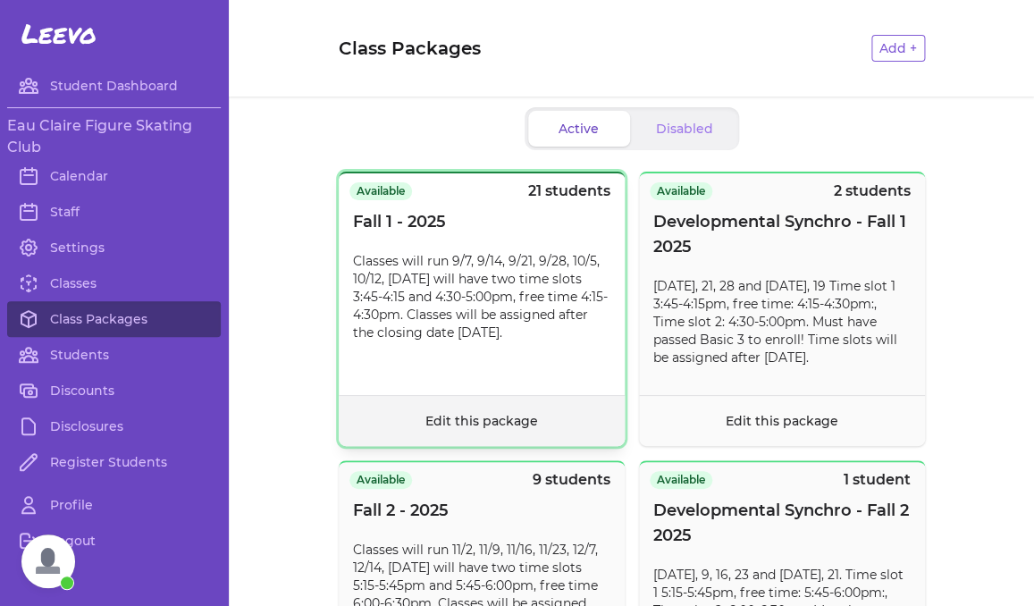
click at [449, 433] on footer "Edit this package" at bounding box center [482, 420] width 286 height 51
click at [448, 438] on footer "Edit this package" at bounding box center [482, 420] width 286 height 51
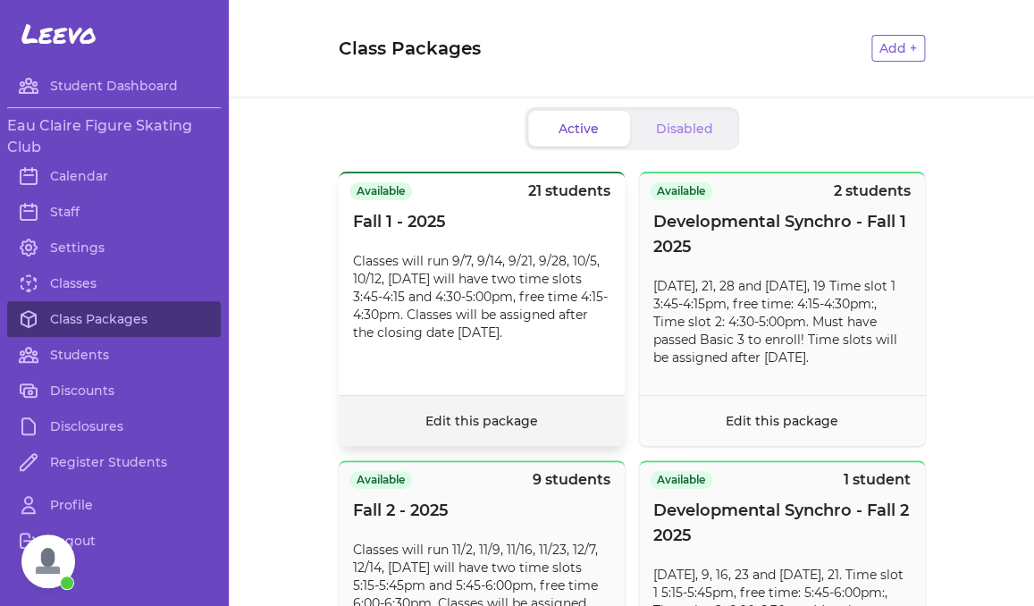
click at [453, 421] on link "Edit this package" at bounding box center [481, 421] width 113 height 16
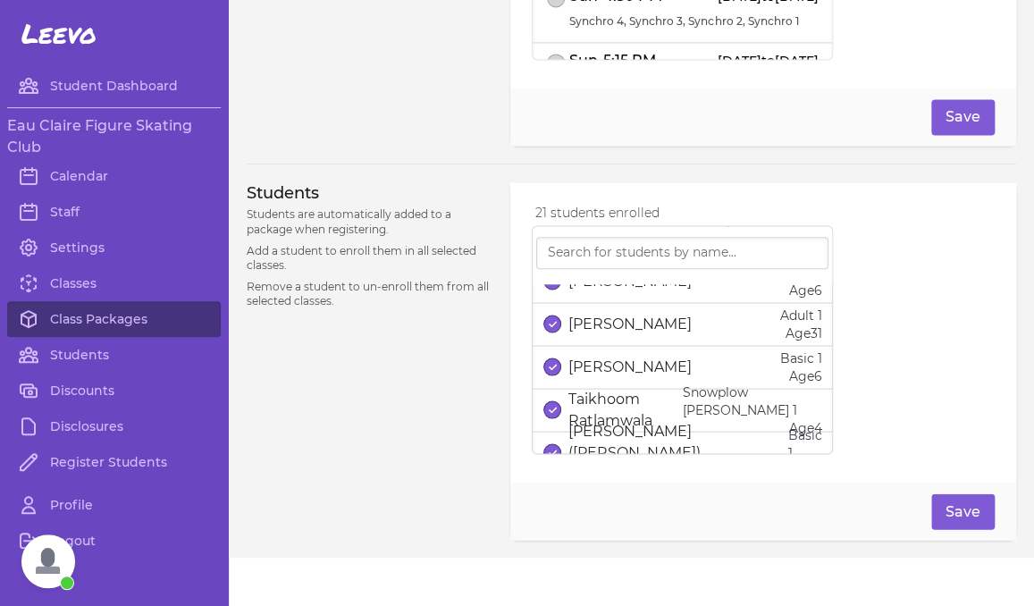
scroll to position [635, 0]
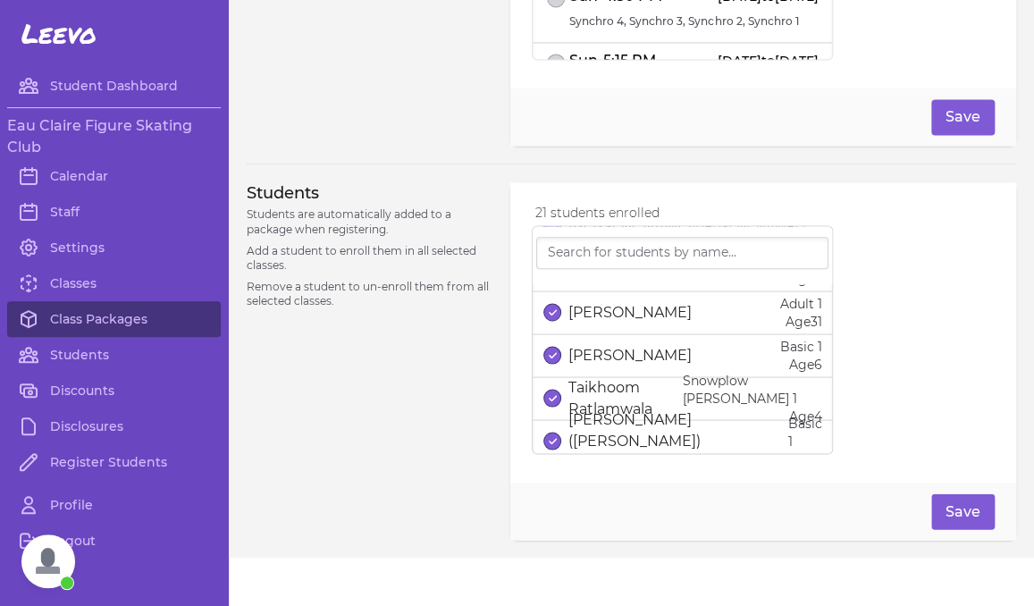
click at [625, 372] on div "Taikhoom Ratlamwala Snowplow [PERSON_NAME] 1 Age [DEMOGRAPHIC_DATA]" at bounding box center [682, 398] width 278 height 54
click at [573, 383] on p "Taikhoom Ratlamwala" at bounding box center [625, 397] width 114 height 43
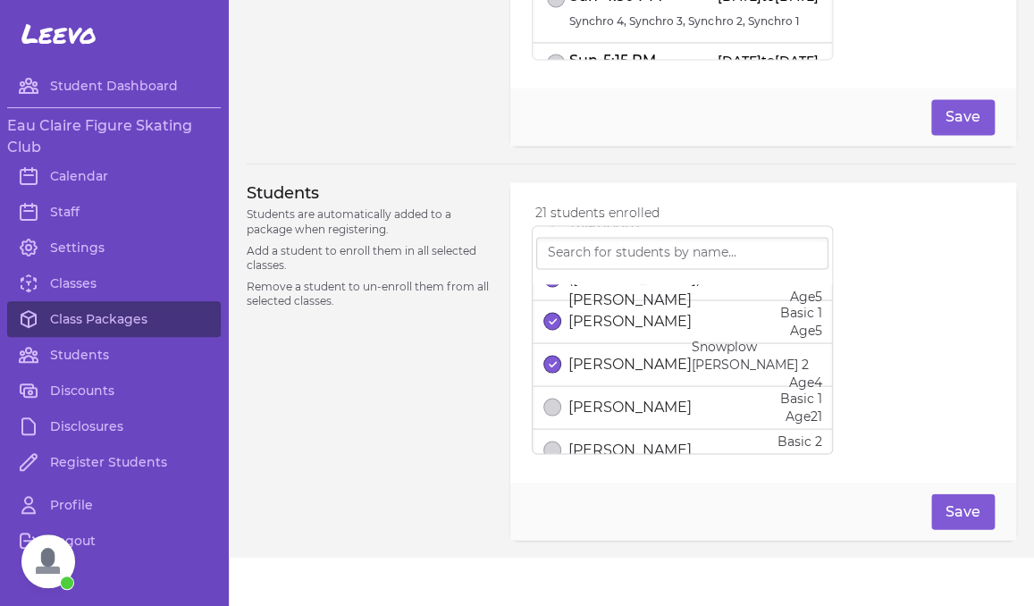
scroll to position [801, 0]
click at [97, 177] on link "Calendar" at bounding box center [114, 176] width 214 height 36
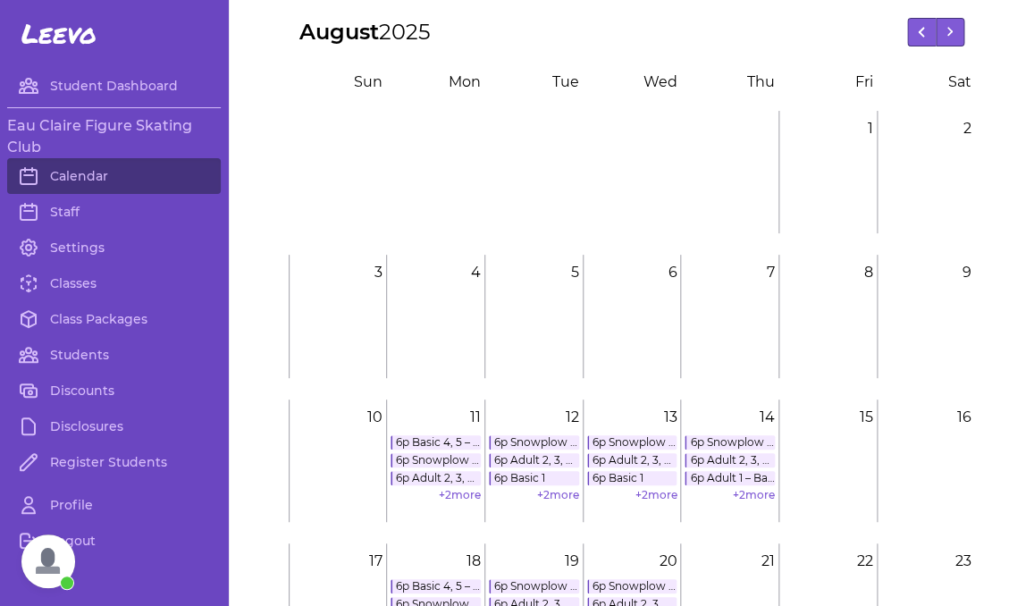
scroll to position [426, 0]
